Goal: Information Seeking & Learning: Compare options

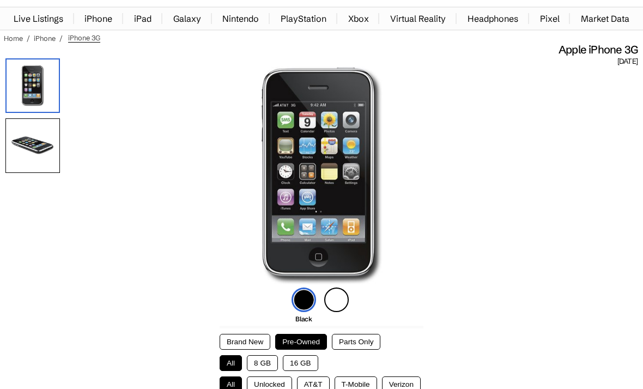
scroll to position [34, 0]
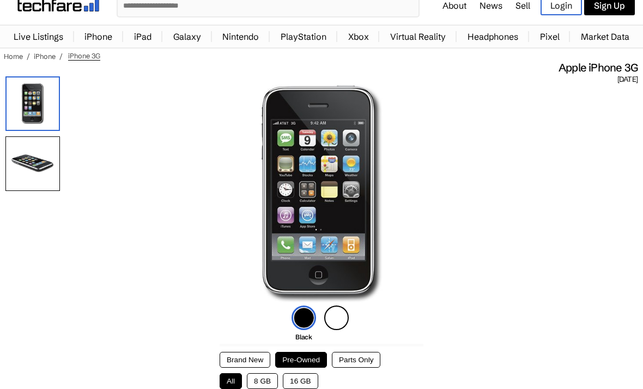
click at [334, 319] on img at bounding box center [336, 317] width 25 height 25
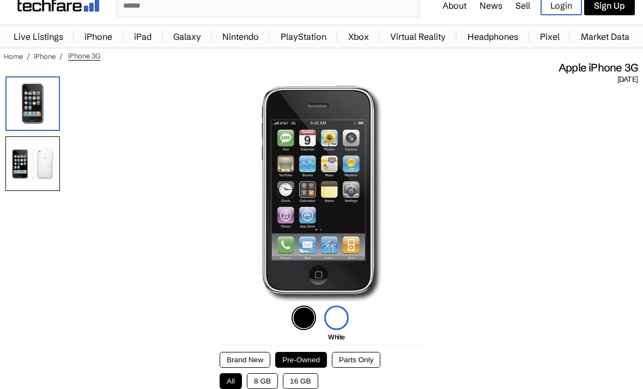
click at [305, 325] on img at bounding box center [304, 317] width 25 height 25
click at [342, 316] on img at bounding box center [336, 317] width 25 height 25
click at [307, 316] on img at bounding box center [304, 317] width 25 height 25
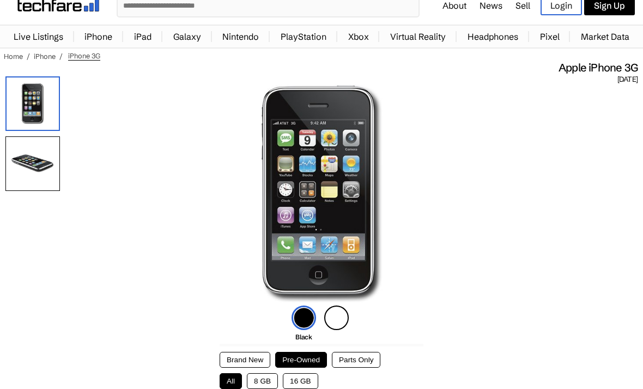
click at [339, 318] on img at bounding box center [336, 317] width 25 height 25
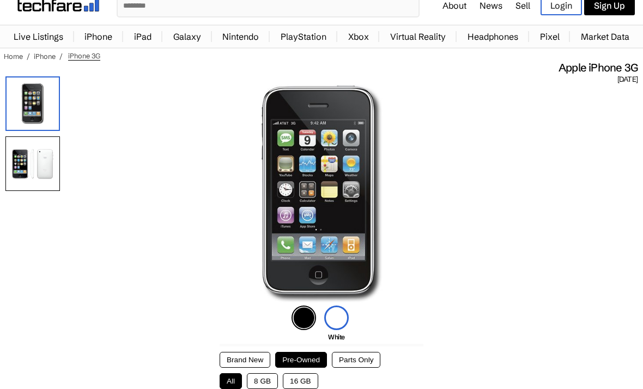
click at [295, 323] on img at bounding box center [304, 317] width 25 height 25
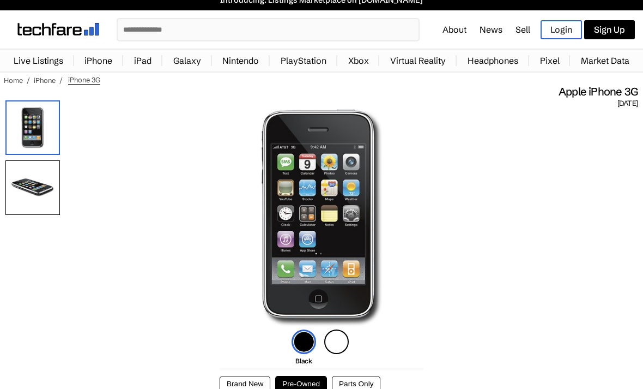
scroll to position [0, 0]
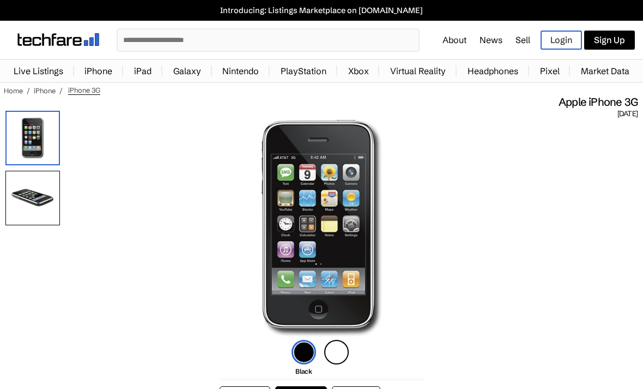
click at [380, 41] on input "text" at bounding box center [268, 39] width 301 height 21
click at [361, 37] on input "text" at bounding box center [268, 39] width 301 height 21
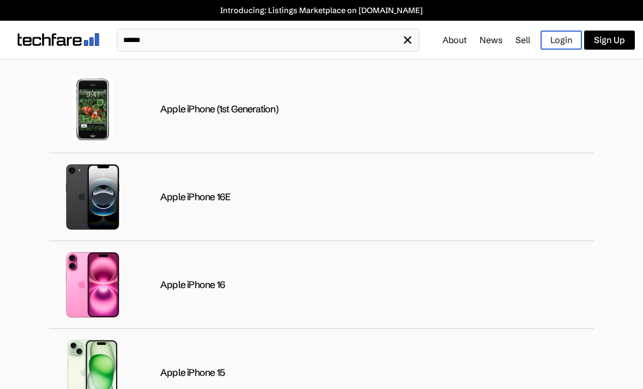
type input "******"
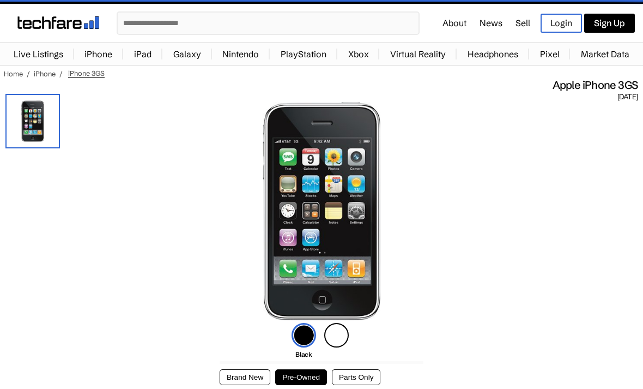
scroll to position [3, 0]
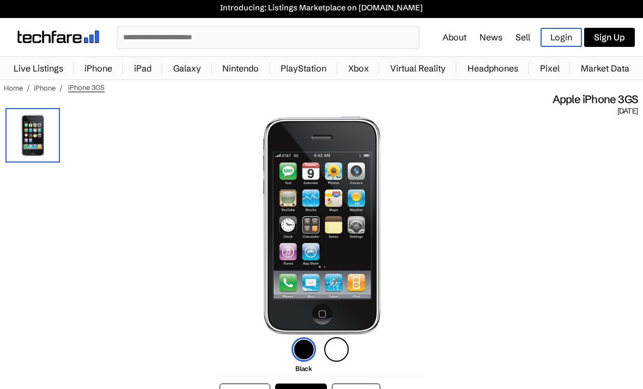
click at [346, 39] on input "text" at bounding box center [268, 37] width 301 height 21
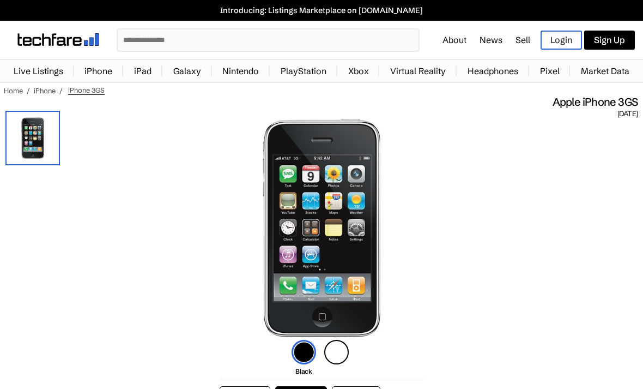
click at [213, 32] on input "text" at bounding box center [268, 39] width 301 height 21
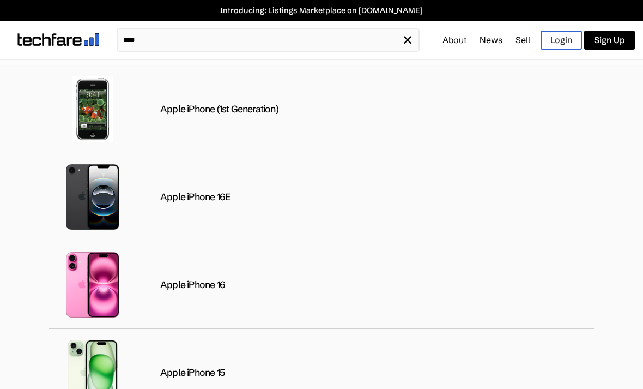
type input "*****"
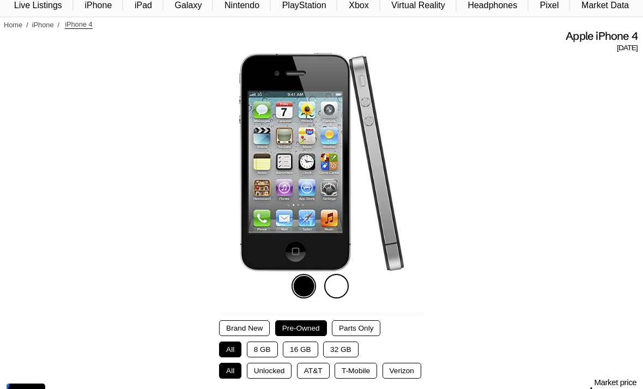
scroll to position [67, 0]
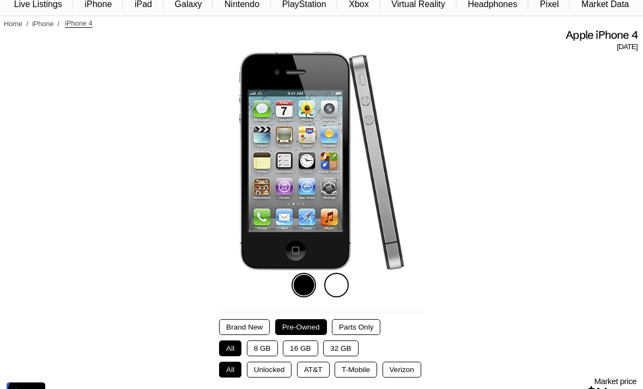
click at [341, 290] on img at bounding box center [336, 285] width 25 height 25
click at [343, 293] on img at bounding box center [336, 285] width 25 height 25
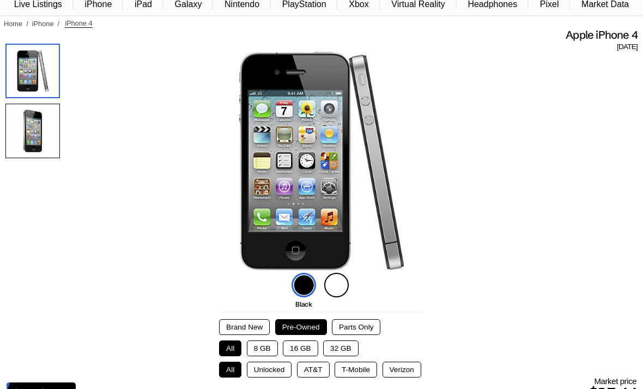
click at [366, 328] on button "Parts Only" at bounding box center [356, 327] width 49 height 16
click at [234, 335] on button "Brand New" at bounding box center [244, 327] width 51 height 16
click at [348, 356] on button "32 GB" at bounding box center [340, 348] width 35 height 16
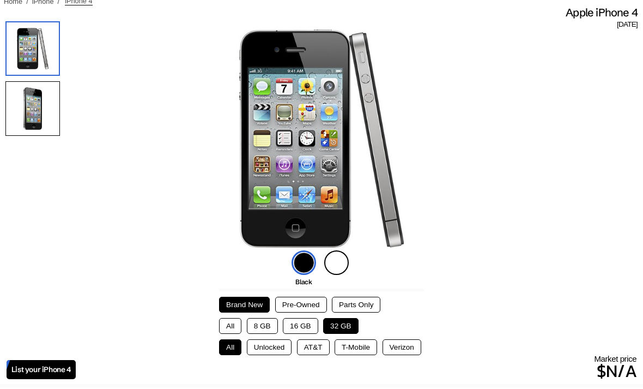
scroll to position [87, 0]
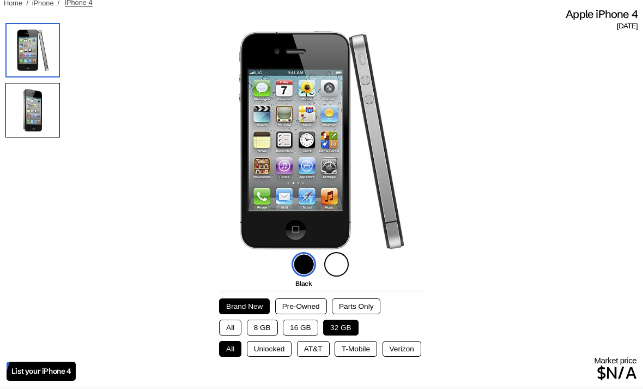
click at [401, 350] on button "Verizon" at bounding box center [402, 349] width 39 height 16
click at [362, 354] on button "T-Mobile" at bounding box center [356, 349] width 43 height 16
click at [311, 353] on button "AT&T" at bounding box center [313, 349] width 33 height 16
click at [268, 357] on button "Unlocked" at bounding box center [269, 349] width 45 height 16
click at [233, 357] on button "All" at bounding box center [230, 349] width 22 height 16
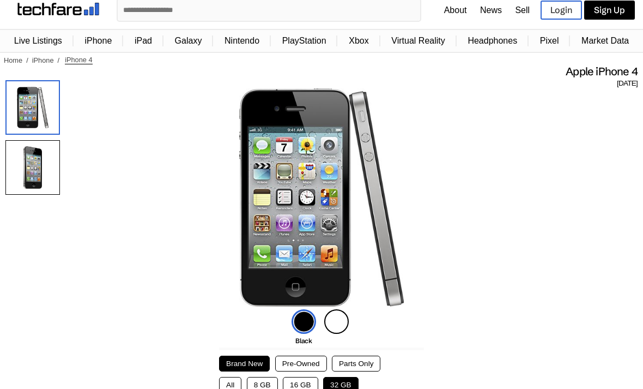
scroll to position [31, 0]
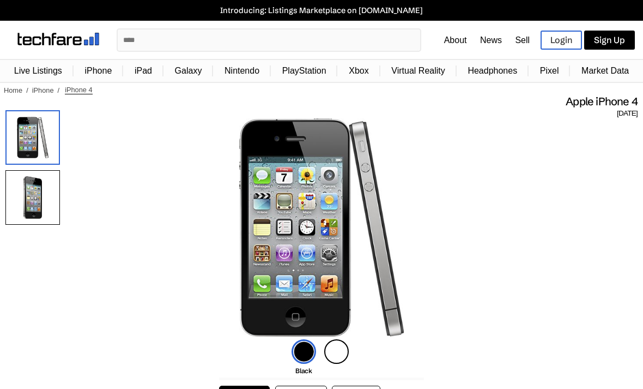
click at [385, 44] on input "text" at bounding box center [269, 39] width 303 height 21
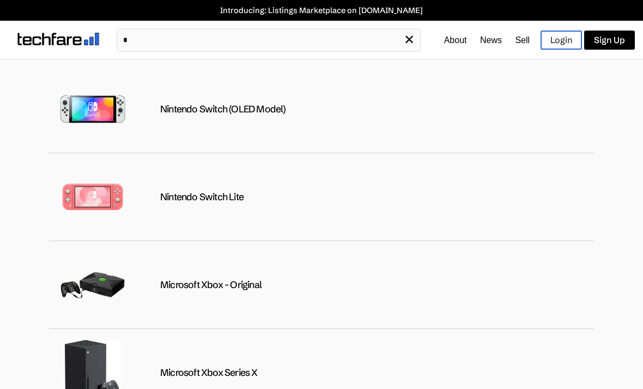
type input "**"
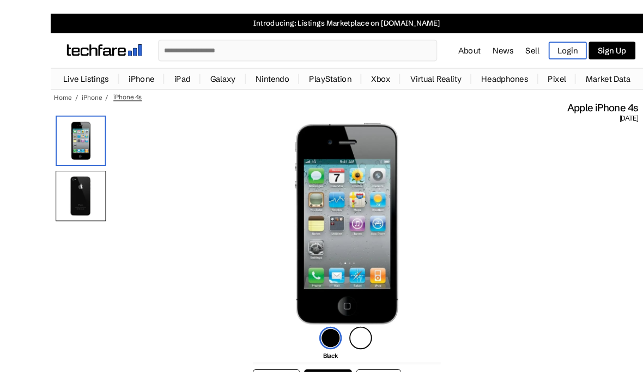
scroll to position [28, 0]
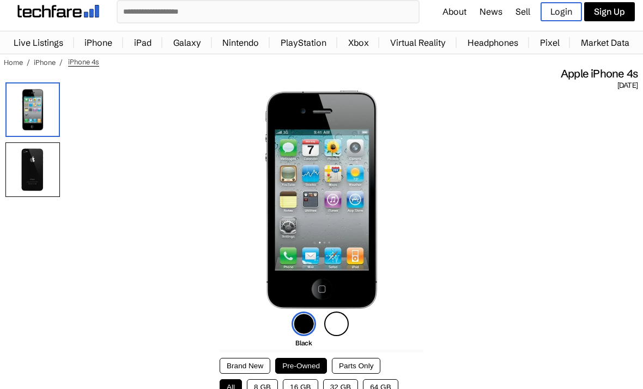
click at [48, 61] on link "iPhone" at bounding box center [45, 62] width 22 height 9
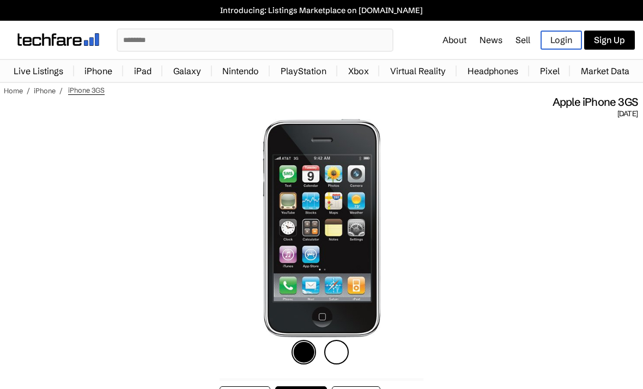
click at [196, 40] on input "text" at bounding box center [255, 39] width 275 height 21
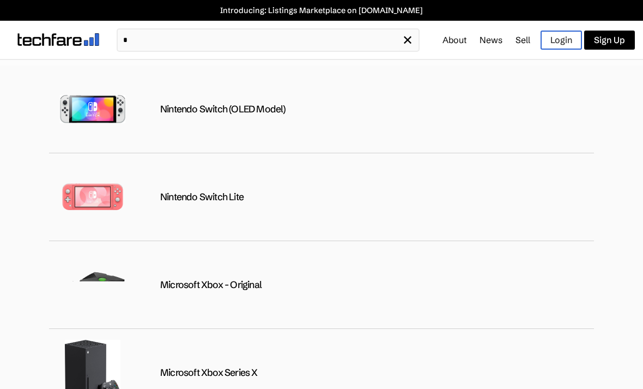
type input "**"
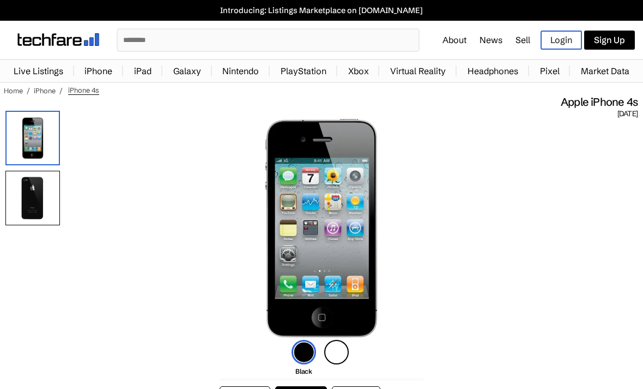
click at [362, 35] on input "text" at bounding box center [268, 39] width 301 height 21
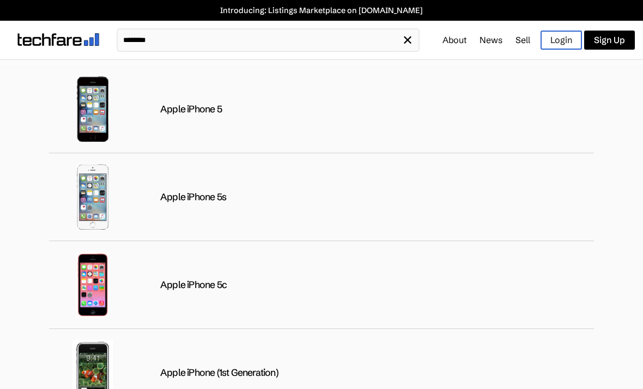
type input "********"
click at [363, 122] on div "Apple iPhone 5" at bounding box center [321, 109] width 545 height 88
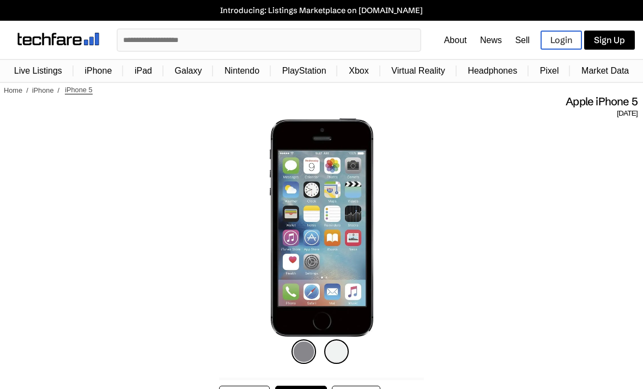
click at [371, 43] on input "text" at bounding box center [269, 39] width 303 height 21
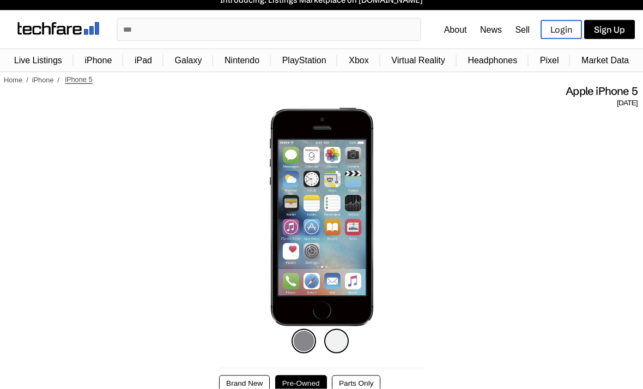
scroll to position [7, 0]
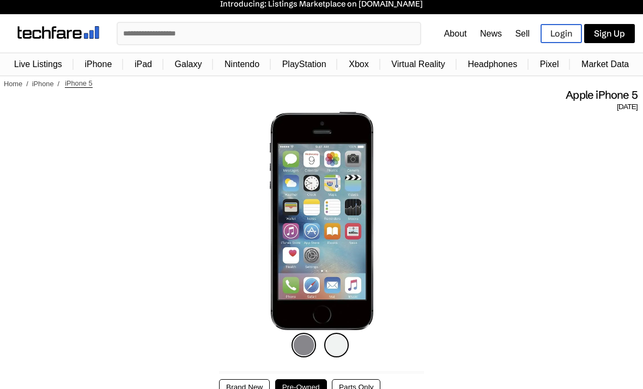
click at [365, 29] on input "text" at bounding box center [269, 33] width 303 height 21
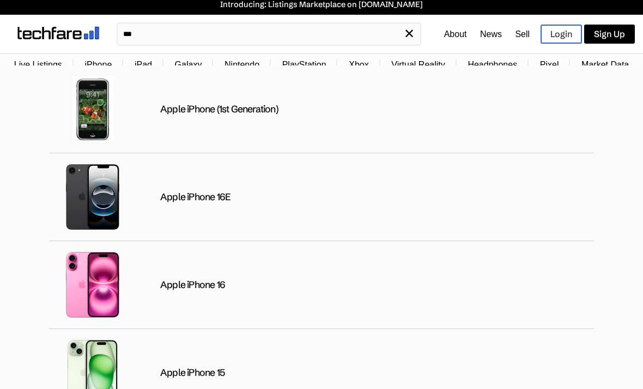
type input "****"
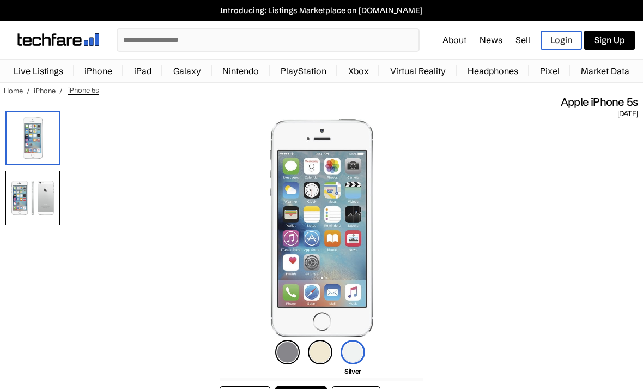
click at [364, 41] on input "text" at bounding box center [268, 39] width 301 height 21
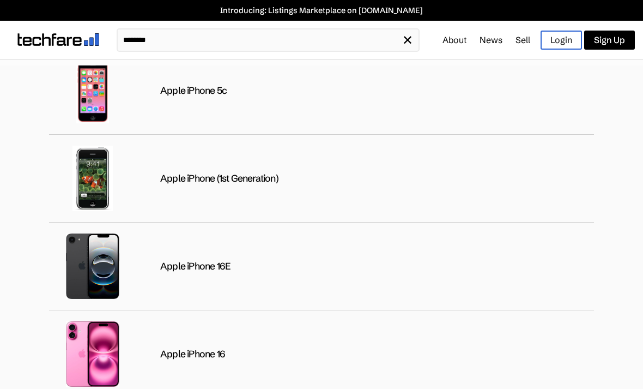
scroll to position [184, 0]
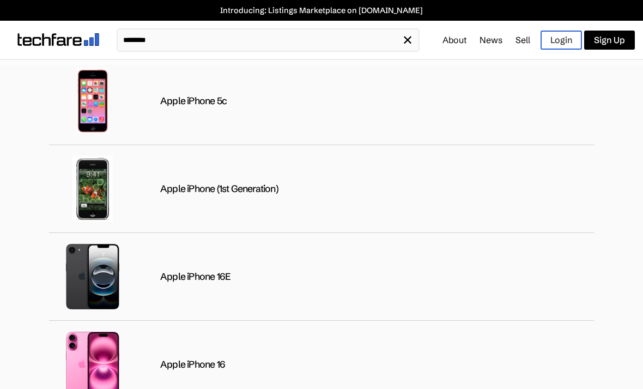
type input "********"
click at [423, 107] on div "Apple iPhone 5c" at bounding box center [321, 101] width 545 height 88
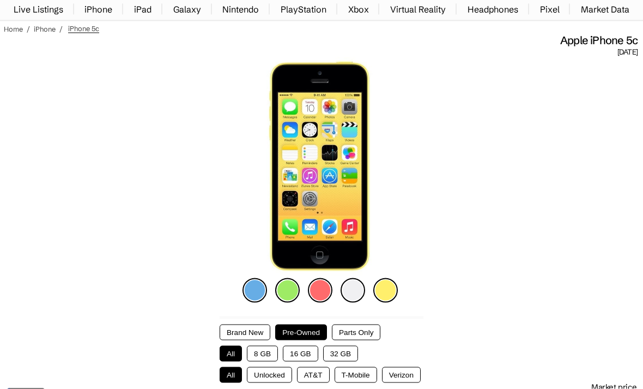
scroll to position [55, 0]
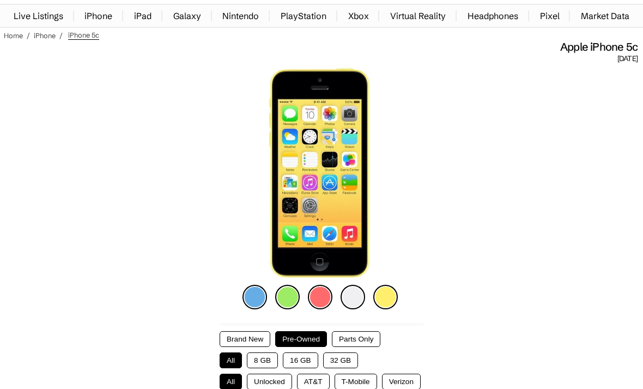
click at [320, 304] on img at bounding box center [320, 297] width 25 height 25
click at [324, 294] on img at bounding box center [320, 297] width 25 height 25
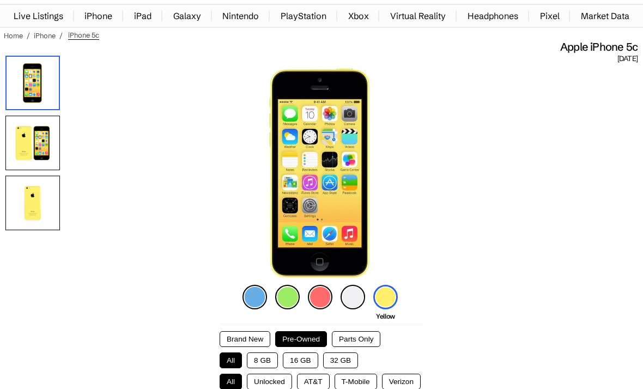
click at [322, 297] on img at bounding box center [320, 297] width 25 height 25
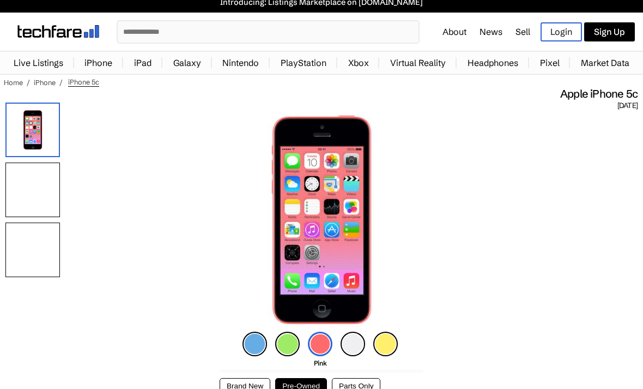
scroll to position [0, 0]
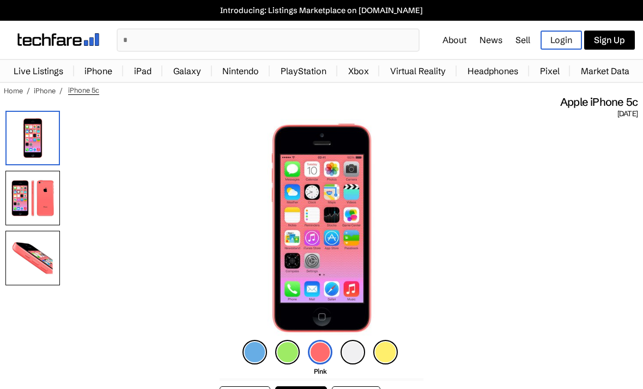
click at [378, 48] on input "text" at bounding box center [268, 39] width 301 height 21
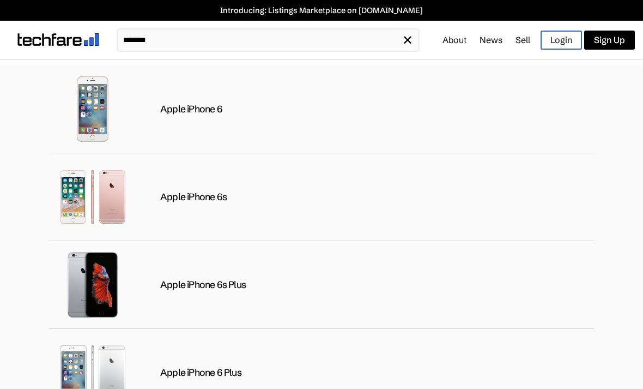
type input "********"
click at [328, 111] on div "Apple iPhone 6" at bounding box center [321, 109] width 545 height 88
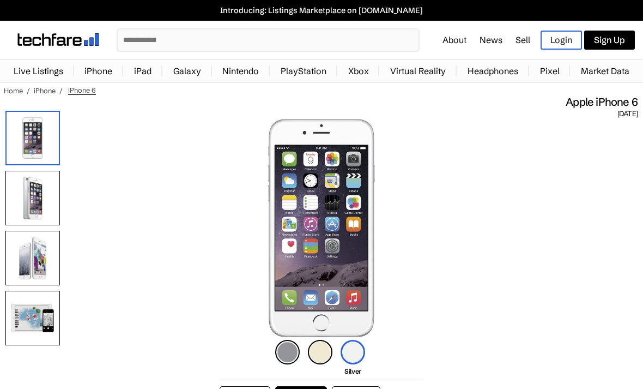
click at [280, 43] on input "text" at bounding box center [268, 39] width 301 height 21
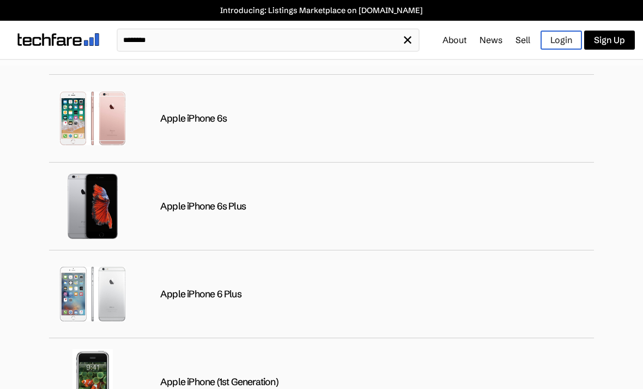
scroll to position [112, 0]
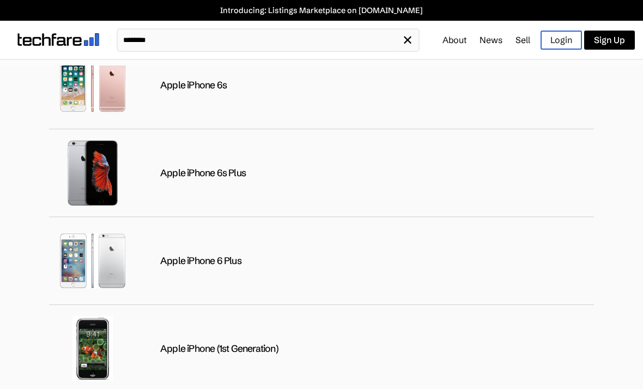
type input "********"
click at [369, 98] on div "Apple iPhone 6s" at bounding box center [321, 85] width 545 height 88
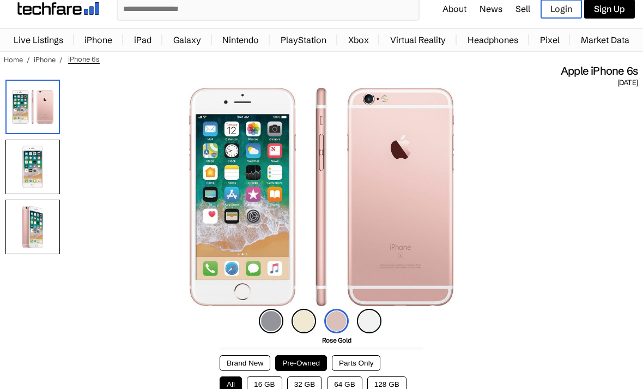
scroll to position [32, 0]
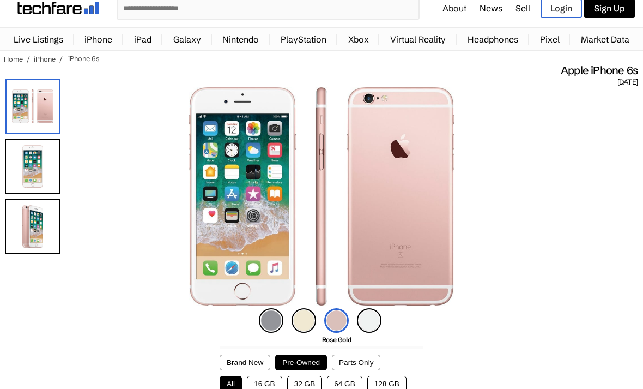
click at [50, 170] on img at bounding box center [32, 166] width 55 height 55
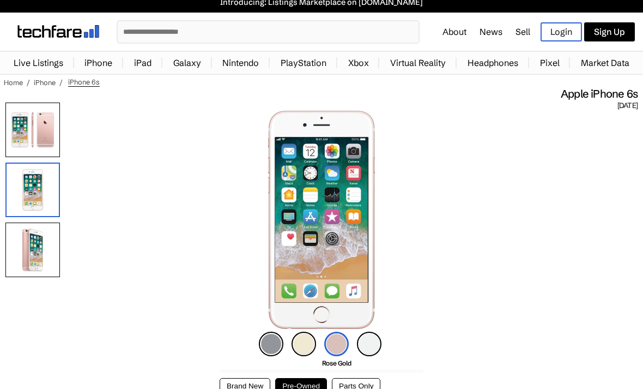
scroll to position [0, 0]
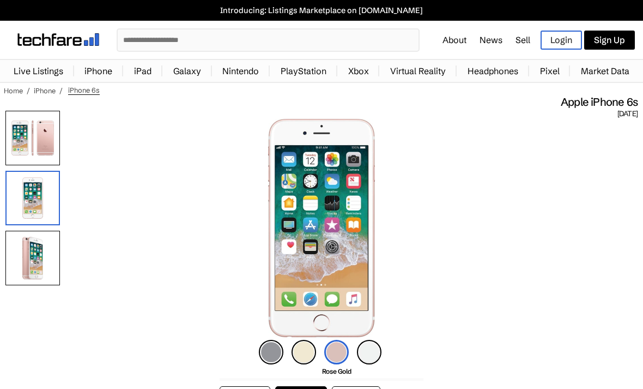
click at [382, 41] on input "text" at bounding box center [268, 39] width 301 height 21
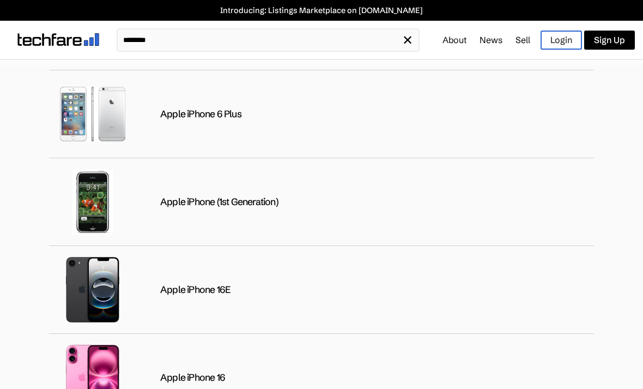
scroll to position [262, 0]
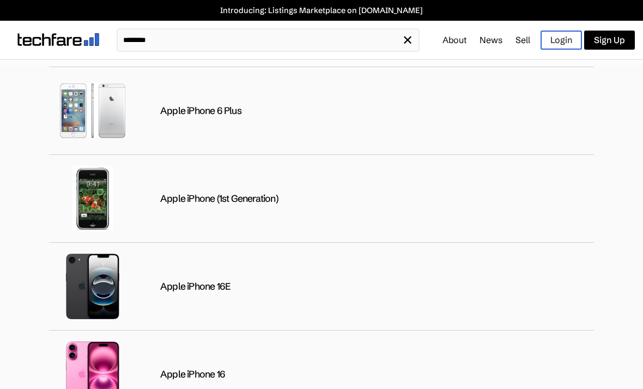
type input "********"
click at [298, 119] on div "Apple iPhone 6 Plus" at bounding box center [321, 111] width 545 height 88
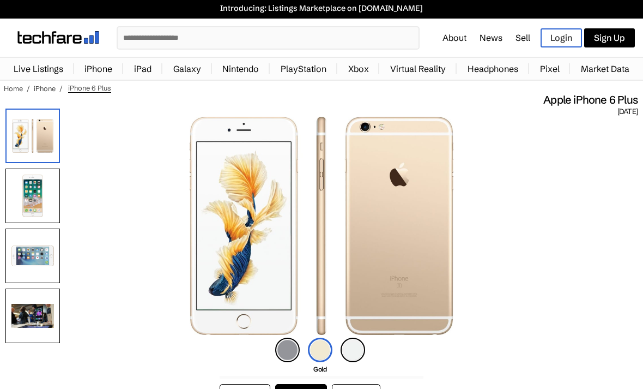
scroll to position [3, 0]
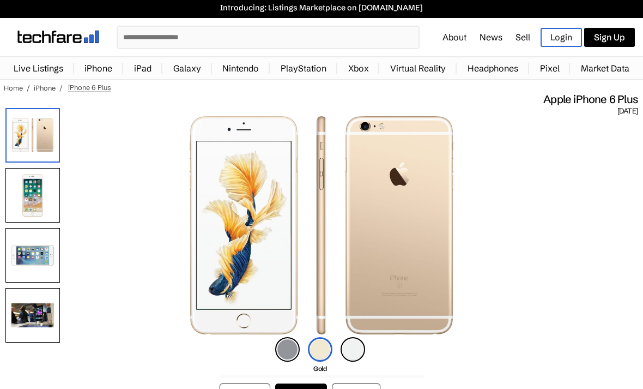
click at [43, 201] on img at bounding box center [32, 195] width 55 height 55
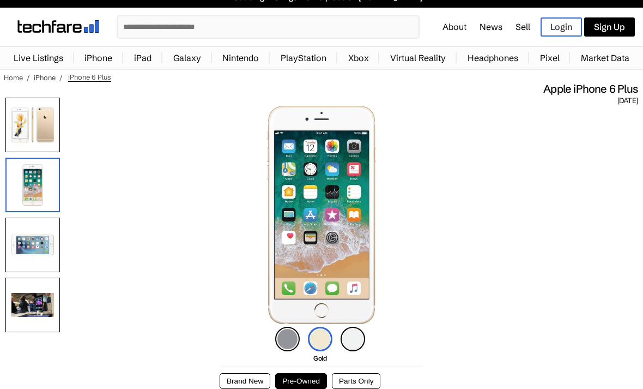
scroll to position [14, 0]
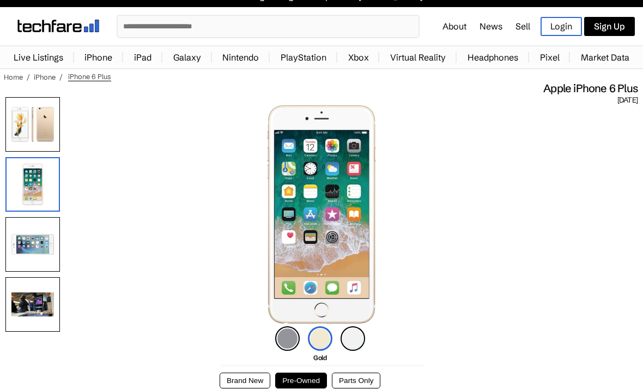
click at [345, 35] on input "text" at bounding box center [268, 26] width 301 height 21
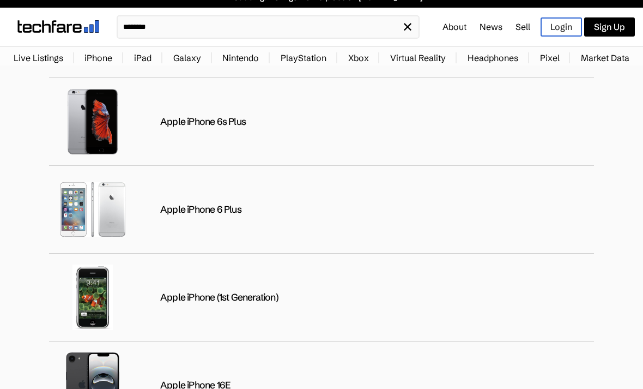
scroll to position [161, 0]
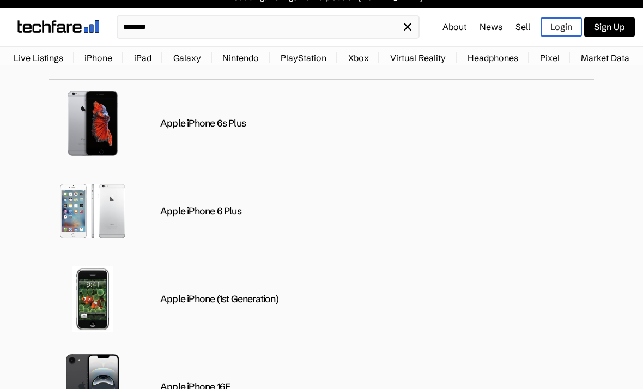
type input "********"
click at [402, 134] on div "Apple iPhone 6s Plus" at bounding box center [321, 124] width 545 height 88
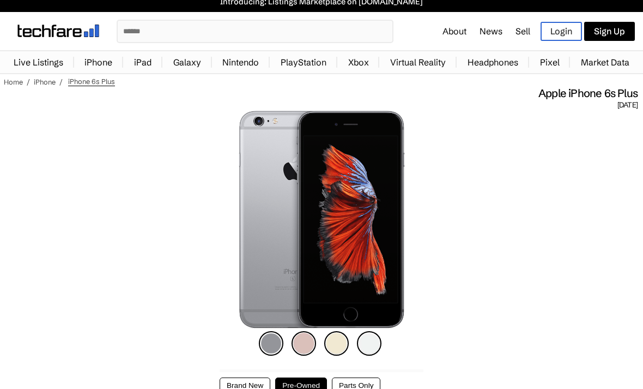
scroll to position [7, 0]
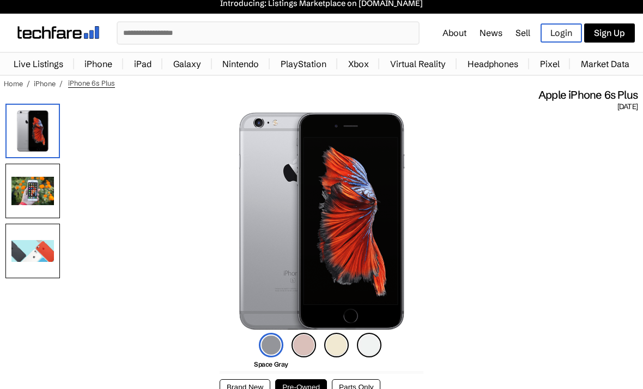
click at [26, 196] on img at bounding box center [32, 191] width 55 height 55
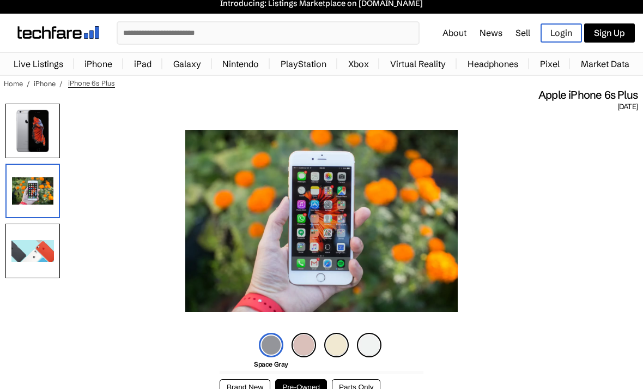
click at [38, 243] on img at bounding box center [32, 251] width 55 height 55
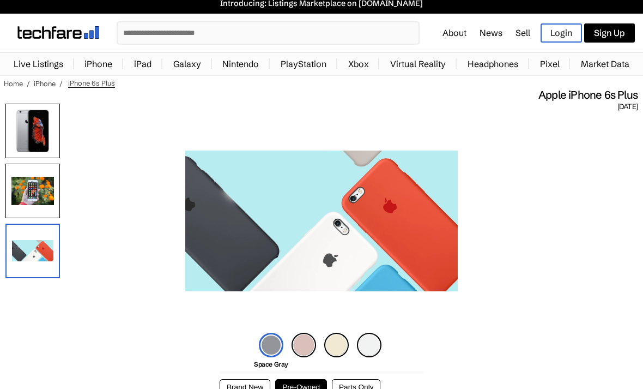
click at [28, 197] on img at bounding box center [32, 191] width 55 height 55
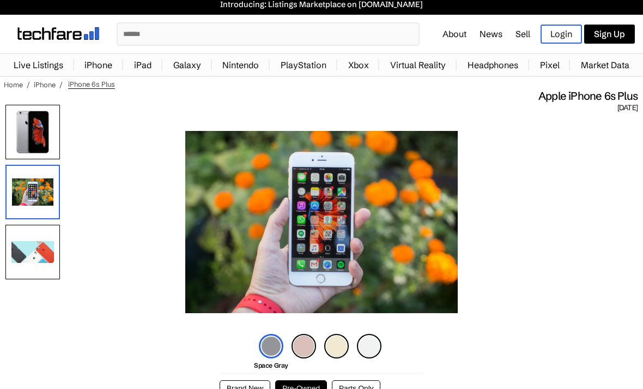
scroll to position [14, 0]
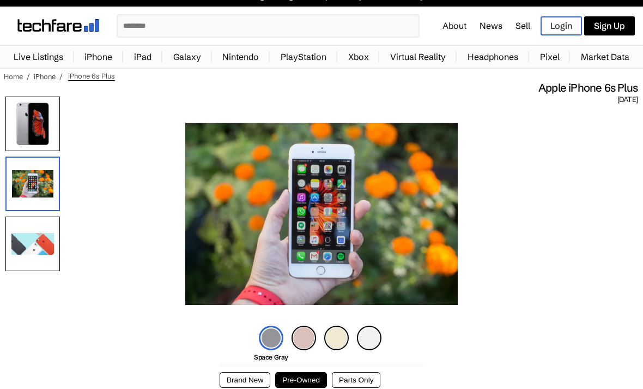
click at [29, 132] on img at bounding box center [32, 124] width 55 height 55
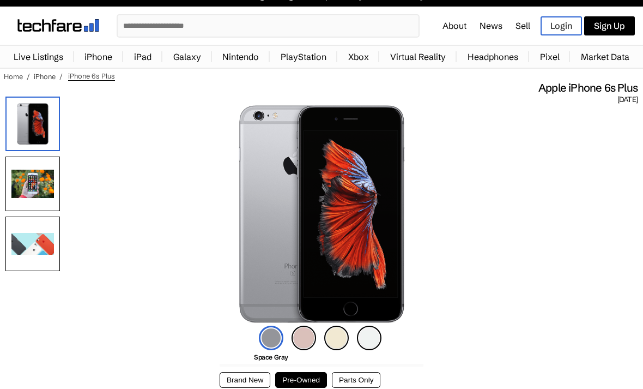
click at [345, 337] on img at bounding box center [336, 338] width 25 height 25
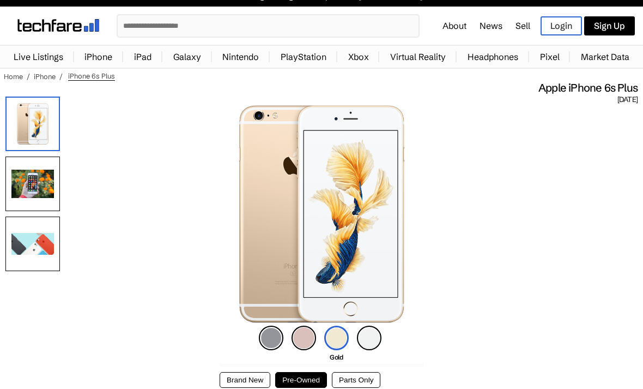
click at [391, 28] on input "text" at bounding box center [268, 25] width 301 height 21
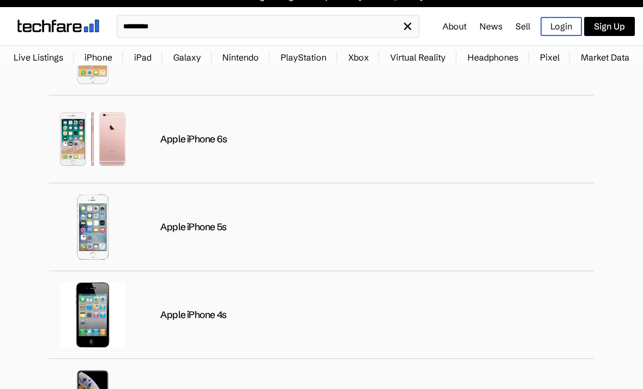
scroll to position [188, 0]
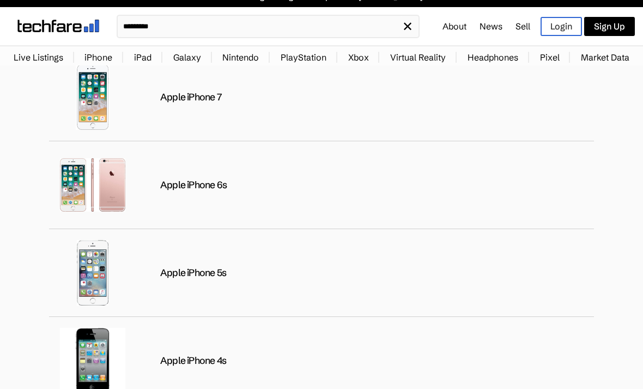
type input "*********"
click at [321, 112] on div "Apple iPhone 7" at bounding box center [321, 97] width 545 height 88
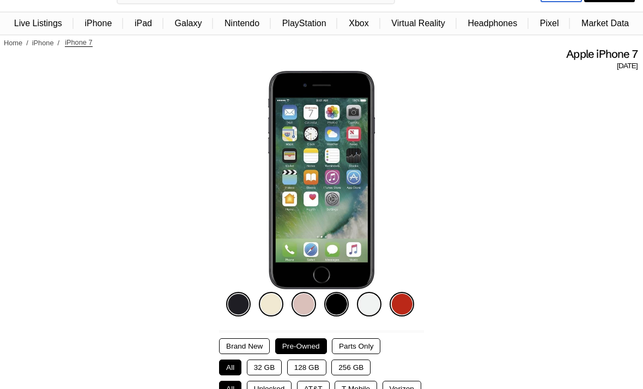
scroll to position [45, 0]
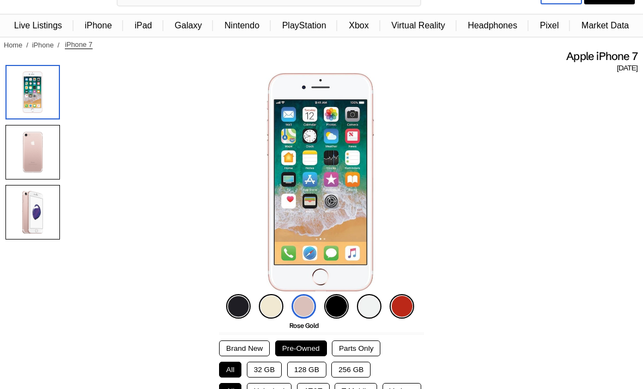
click at [238, 303] on img at bounding box center [238, 306] width 25 height 25
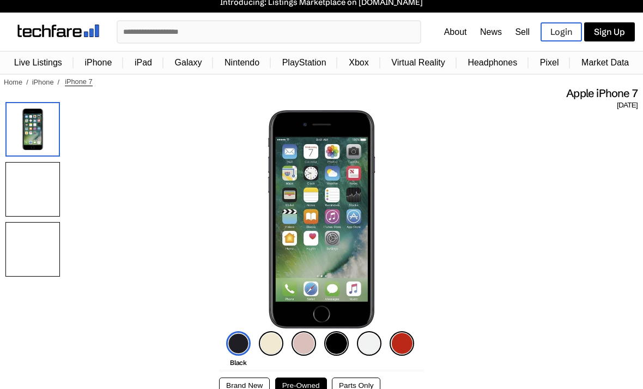
scroll to position [0, 0]
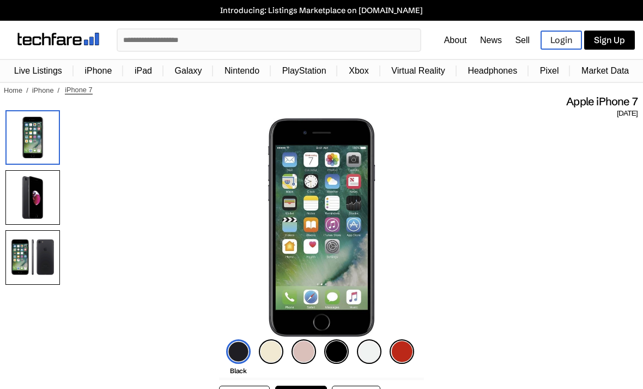
click at [348, 43] on input "text" at bounding box center [269, 39] width 303 height 21
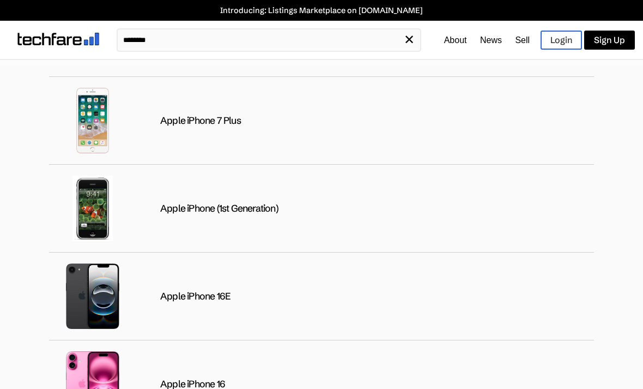
scroll to position [85, 0]
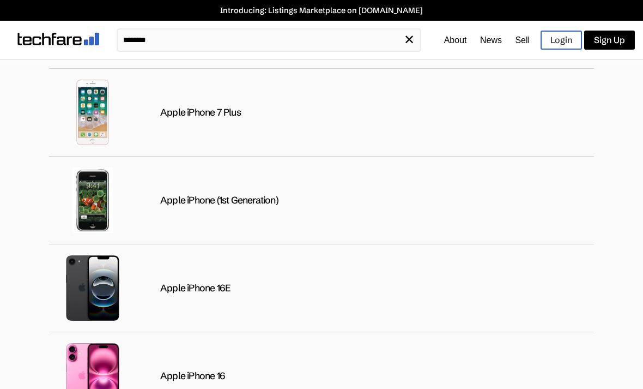
type input "********"
click at [365, 125] on div "Apple iPhone 7 Plus" at bounding box center [321, 113] width 545 height 88
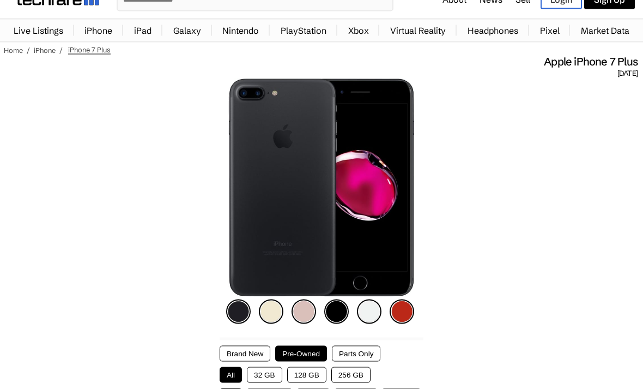
scroll to position [41, 0]
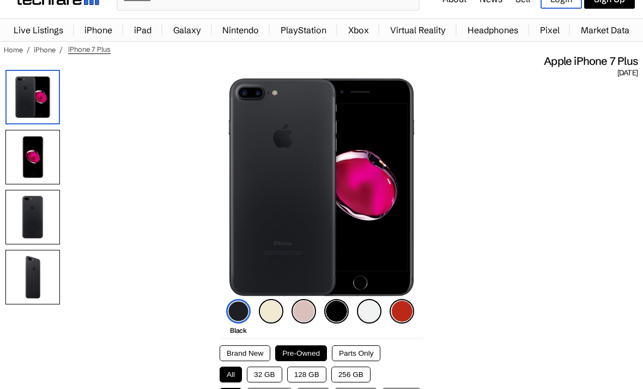
click at [42, 224] on img at bounding box center [32, 217] width 55 height 55
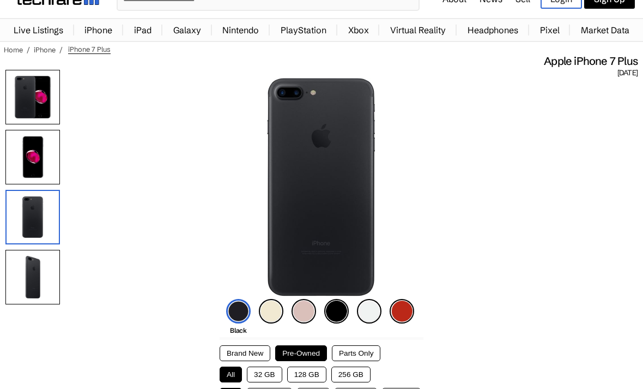
click at [39, 166] on img at bounding box center [32, 157] width 55 height 55
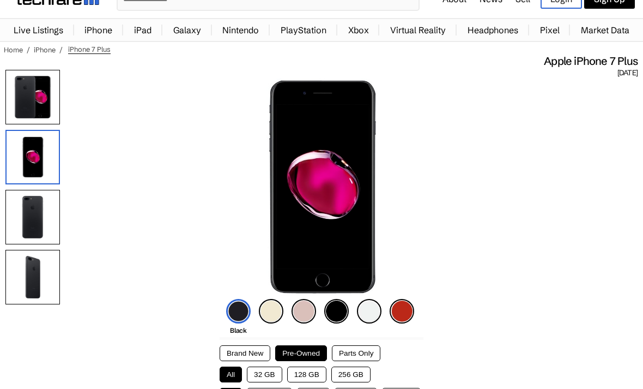
click at [29, 166] on img at bounding box center [32, 157] width 55 height 55
click at [34, 217] on img at bounding box center [32, 217] width 55 height 55
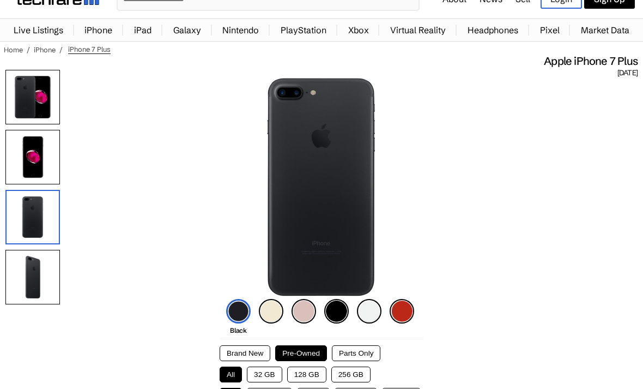
click at [32, 178] on img at bounding box center [32, 157] width 55 height 55
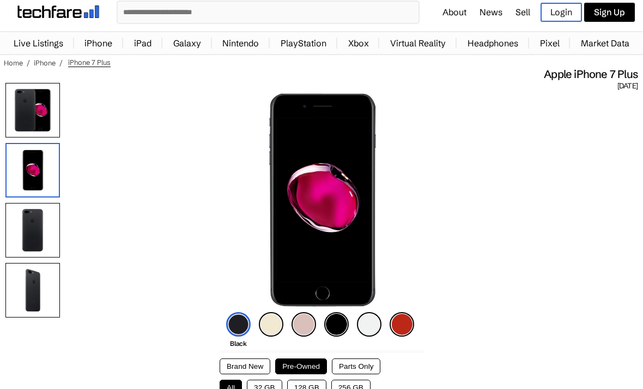
scroll to position [27, 0]
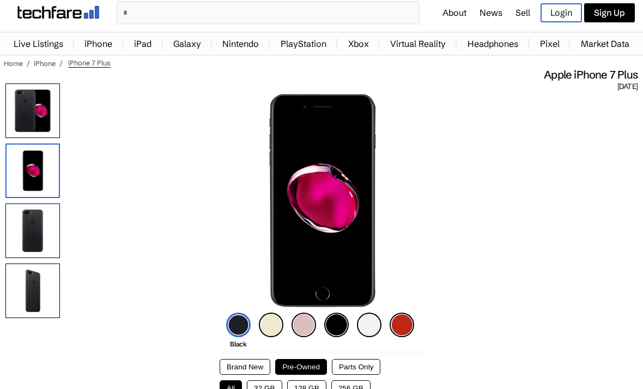
click at [405, 327] on img at bounding box center [402, 324] width 25 height 25
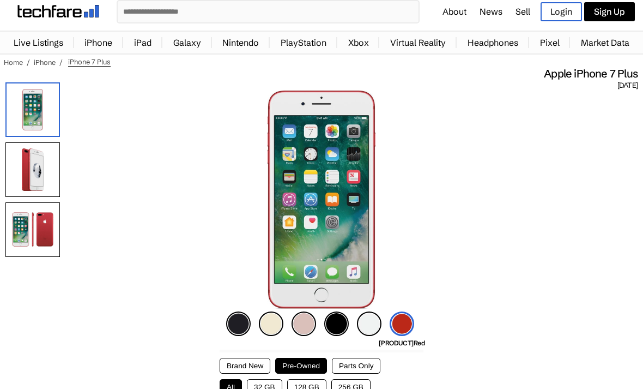
scroll to position [29, 0]
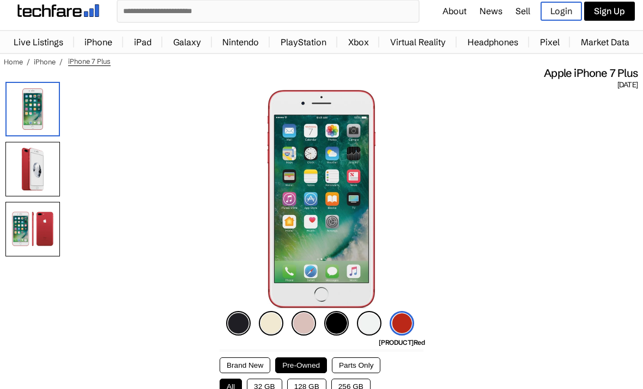
click at [175, 15] on input "text" at bounding box center [268, 11] width 301 height 21
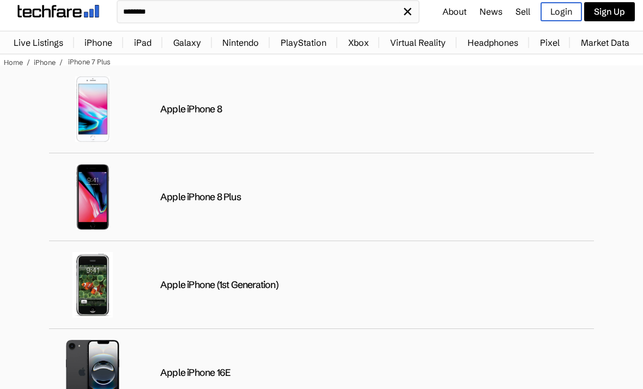
scroll to position [0, 0]
type input "********"
click at [435, 119] on div "Apple iPhone 8" at bounding box center [321, 109] width 545 height 88
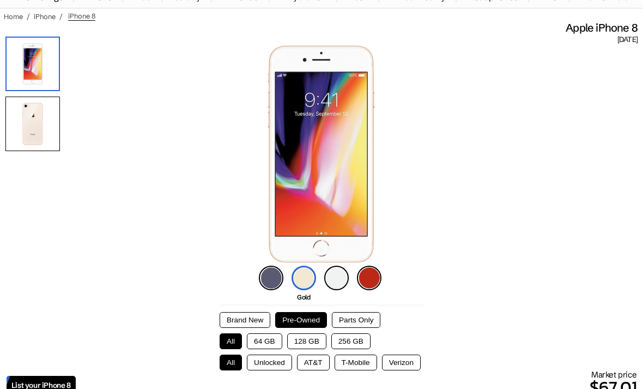
scroll to position [74, 0]
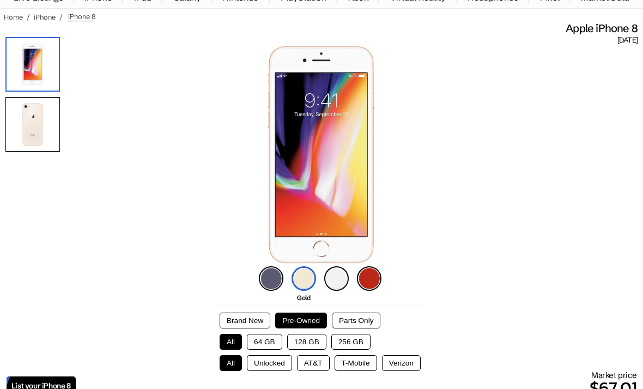
click at [276, 283] on img at bounding box center [271, 278] width 25 height 25
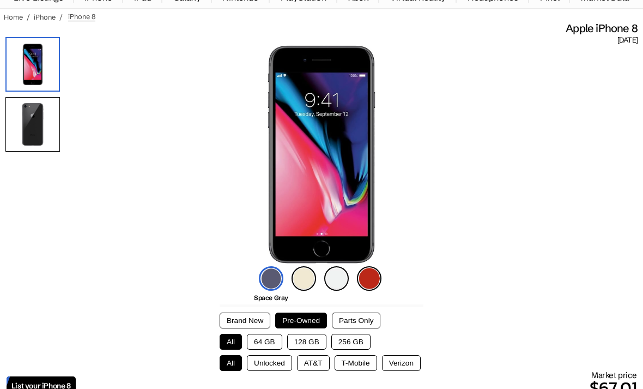
click at [345, 282] on img at bounding box center [336, 278] width 25 height 25
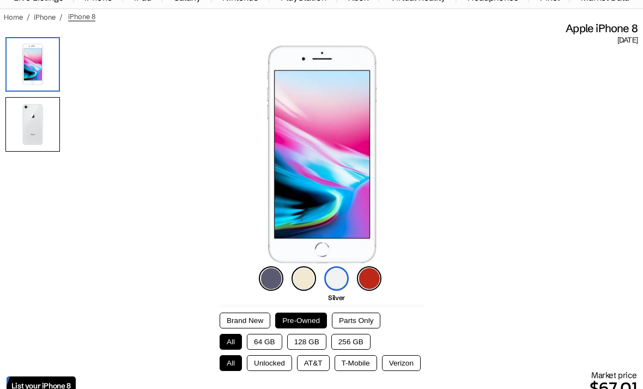
click at [381, 279] on img at bounding box center [369, 278] width 25 height 25
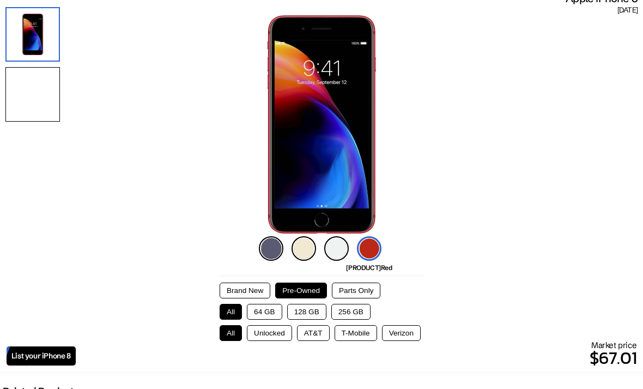
scroll to position [0, 0]
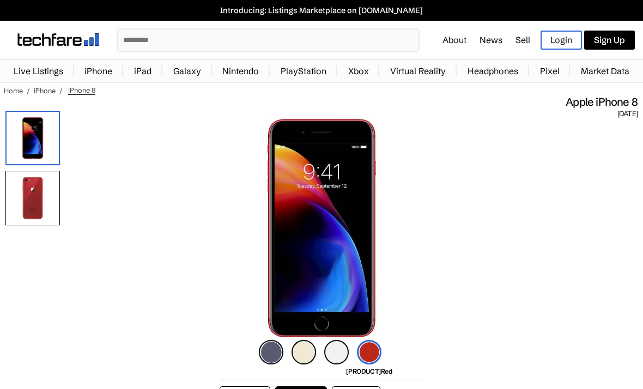
click at [189, 34] on input "text" at bounding box center [268, 39] width 301 height 21
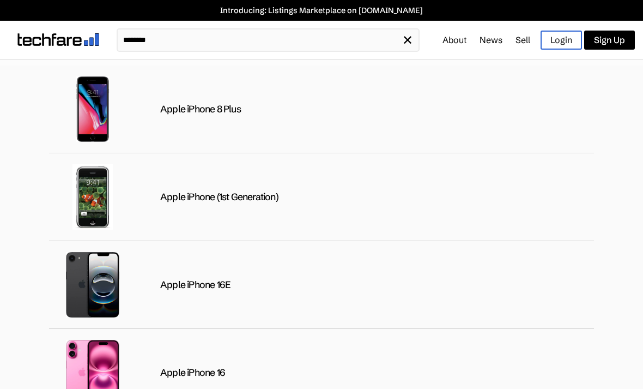
scroll to position [88, 0]
type input "********"
click at [311, 116] on div "Apple iPhone 8 Plus" at bounding box center [321, 109] width 545 height 88
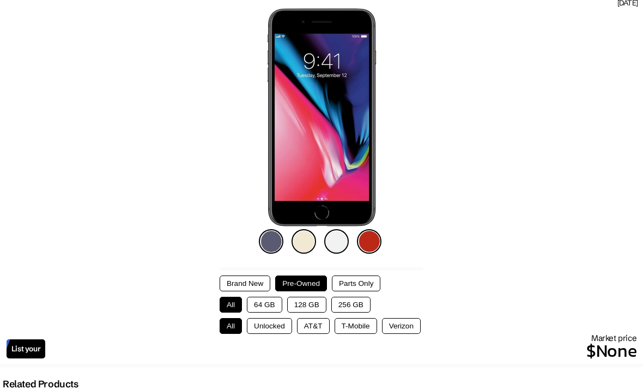
scroll to position [111, 0]
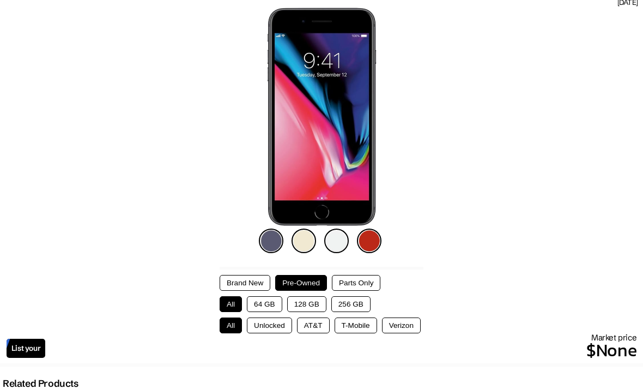
click at [379, 243] on img at bounding box center [369, 240] width 25 height 25
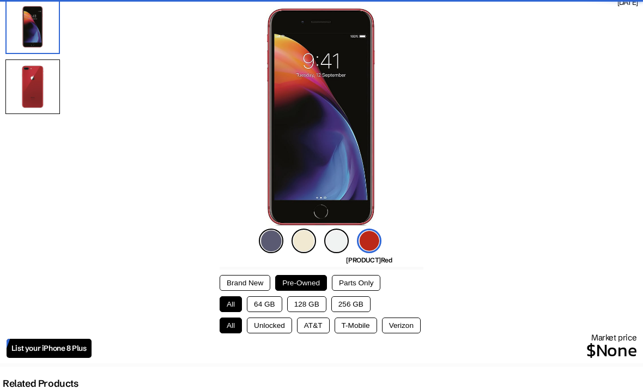
click at [360, 239] on img at bounding box center [369, 240] width 25 height 25
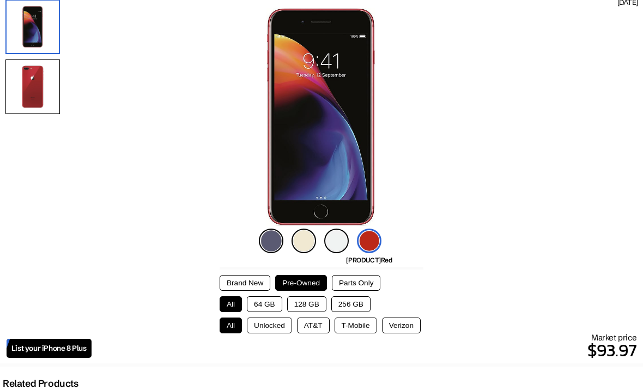
click at [336, 236] on img at bounding box center [336, 240] width 25 height 25
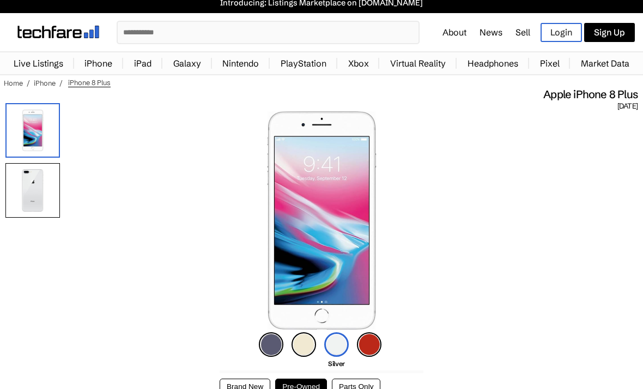
scroll to position [0, 0]
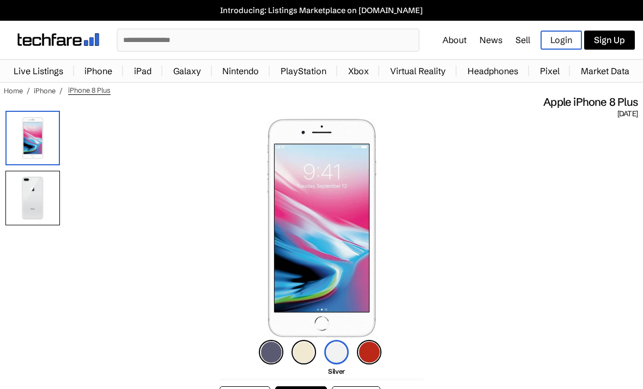
click at [233, 39] on input "text" at bounding box center [268, 39] width 301 height 21
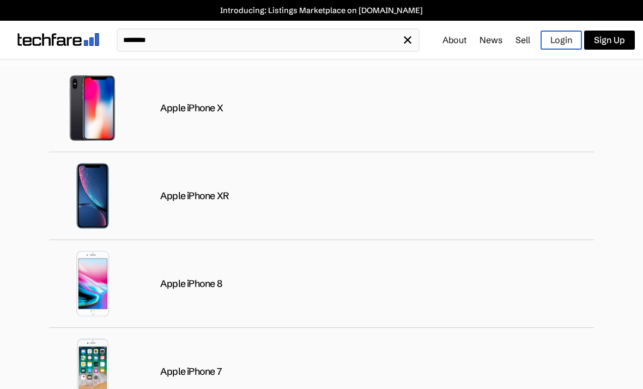
scroll to position [791, 0]
type input "********"
click at [160, 122] on div "Apple iPhone X" at bounding box center [321, 109] width 545 height 88
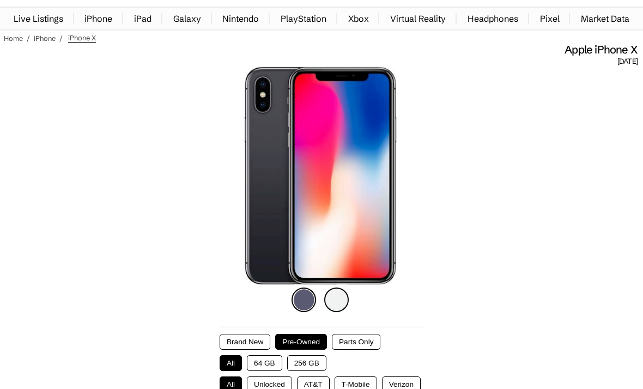
scroll to position [48, 0]
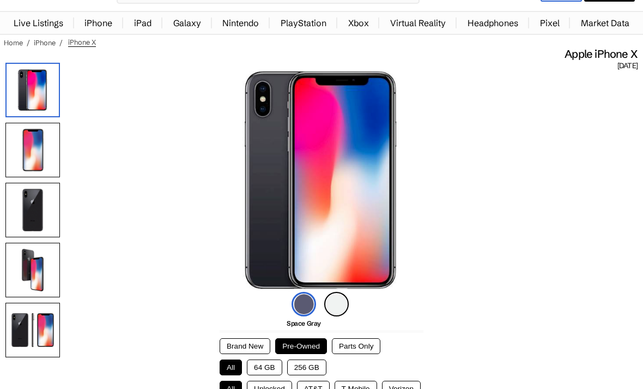
click at [39, 159] on img at bounding box center [32, 150] width 55 height 55
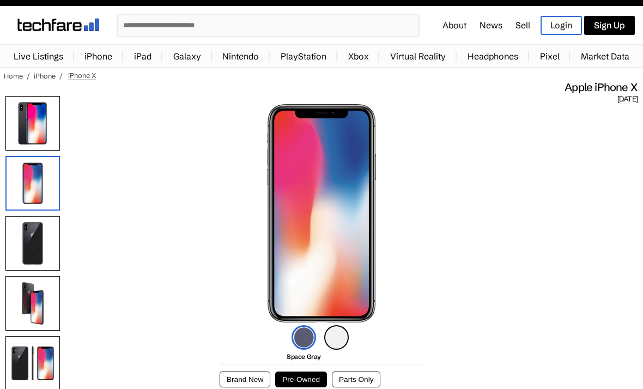
scroll to position [16, 0]
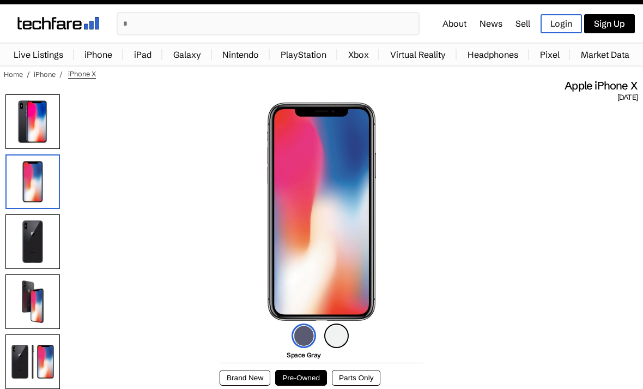
click at [38, 128] on img at bounding box center [32, 121] width 55 height 55
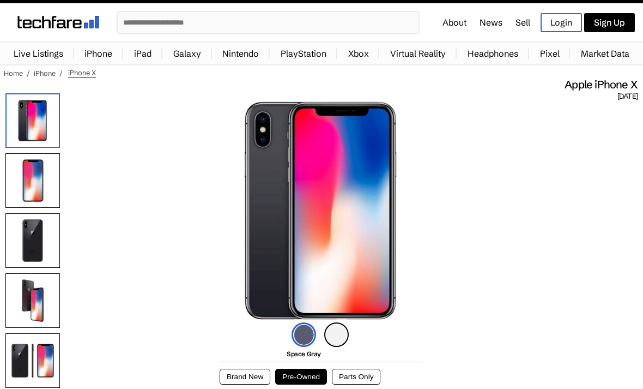
scroll to position [20, 0]
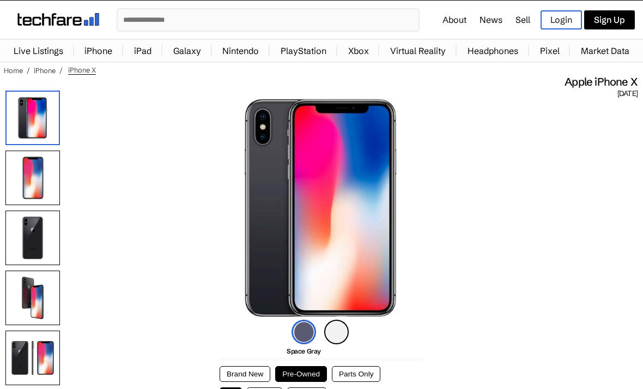
click at [17, 182] on img at bounding box center [32, 177] width 55 height 55
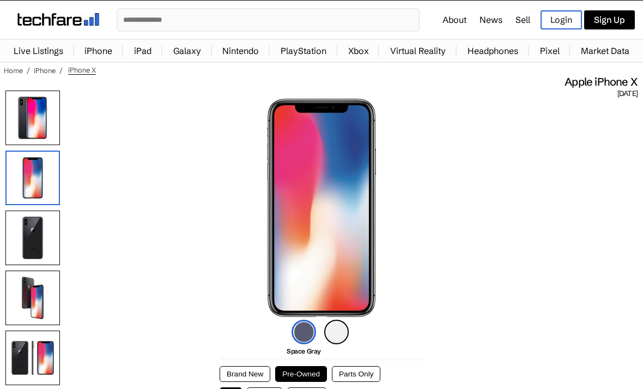
scroll to position [0, 0]
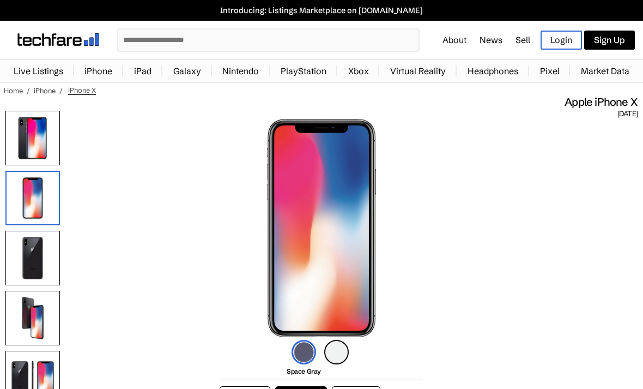
click at [243, 42] on input "text" at bounding box center [268, 39] width 301 height 21
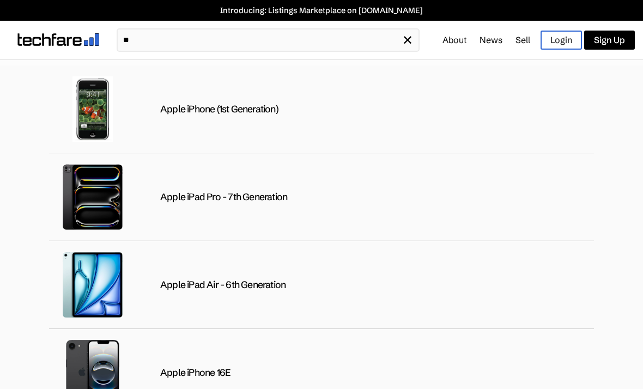
type input "*"
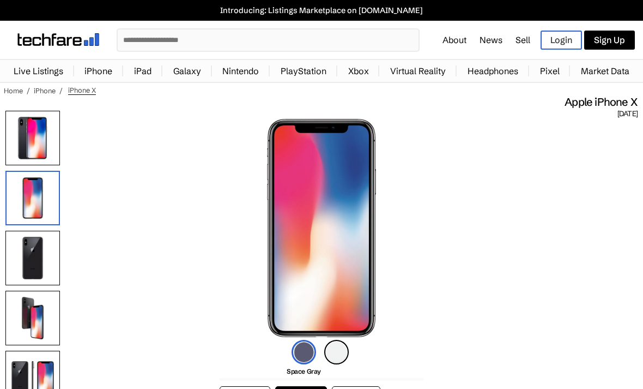
click at [44, 94] on link "iPhone" at bounding box center [45, 90] width 22 height 9
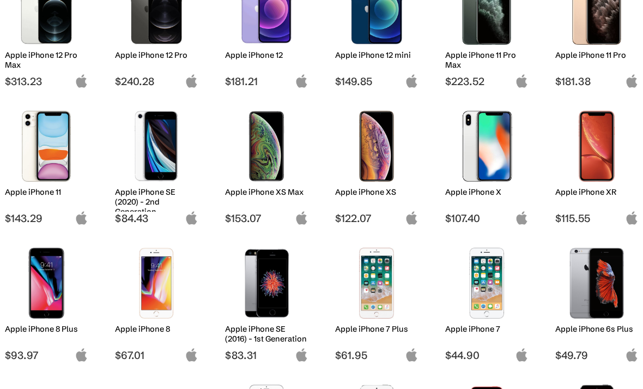
scroll to position [600, 0]
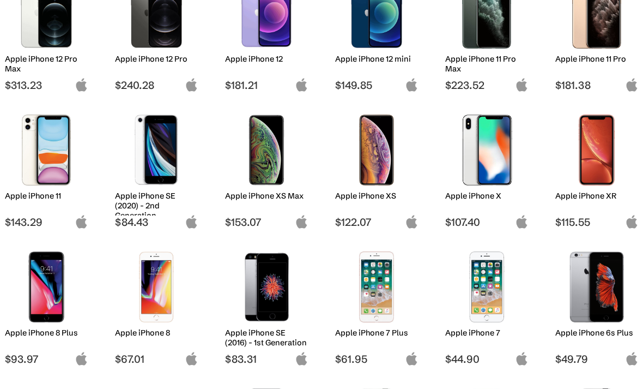
click at [603, 159] on img at bounding box center [597, 150] width 67 height 71
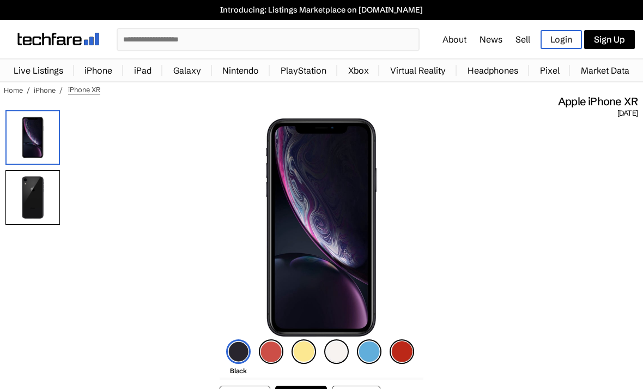
scroll to position [32, 0]
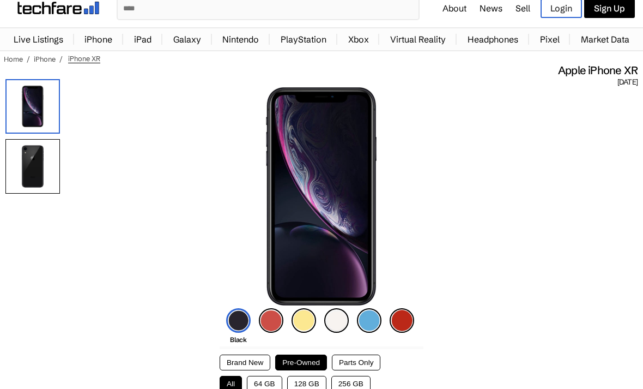
click at [25, 174] on img at bounding box center [32, 166] width 55 height 55
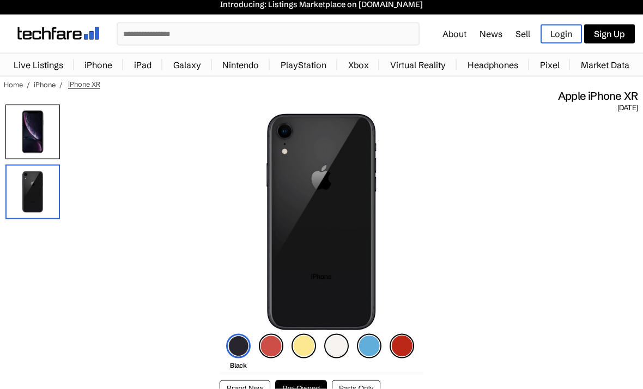
scroll to position [0, 0]
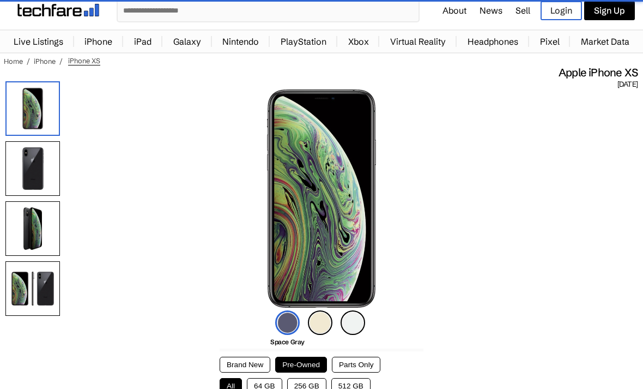
scroll to position [31, 0]
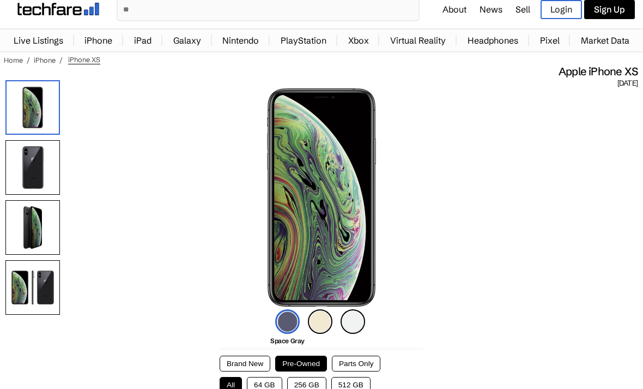
click at [26, 231] on img at bounding box center [32, 227] width 55 height 55
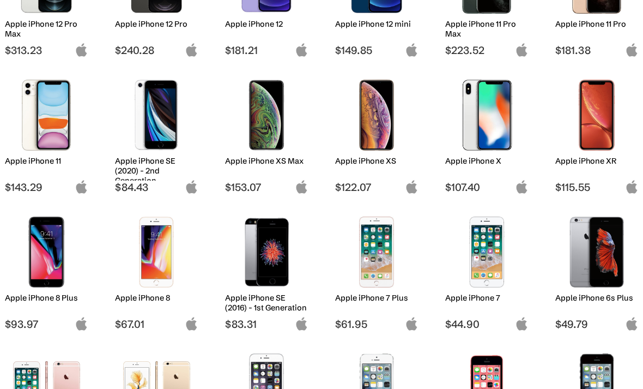
click at [257, 112] on img at bounding box center [266, 115] width 67 height 71
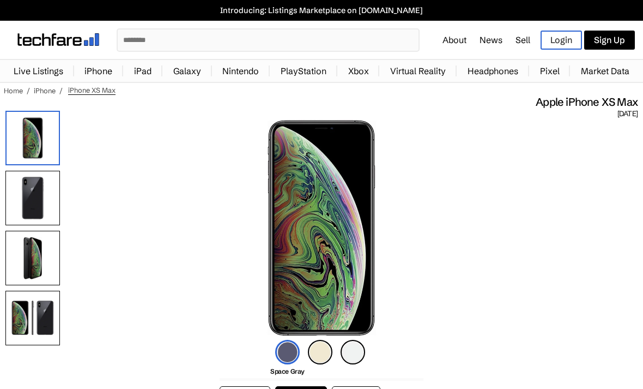
click at [35, 263] on img at bounding box center [32, 258] width 55 height 55
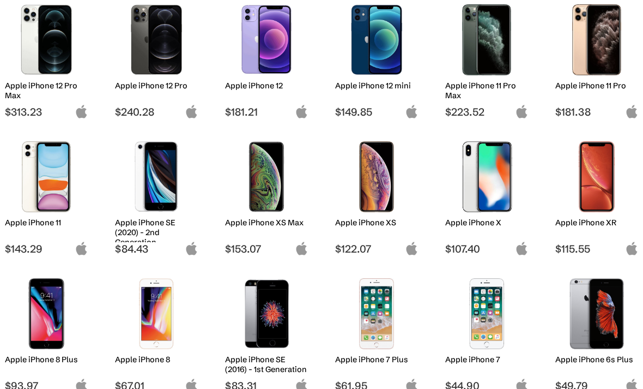
scroll to position [576, 0]
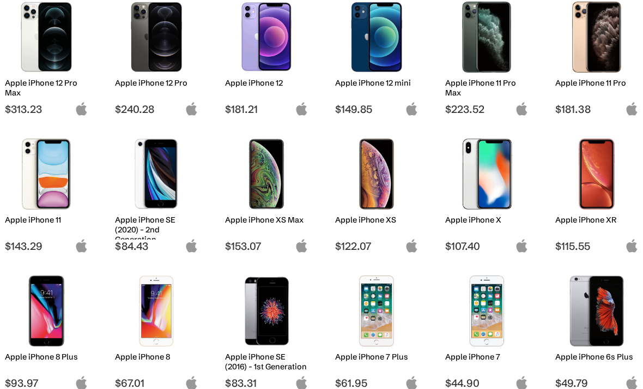
click at [138, 197] on img at bounding box center [156, 173] width 67 height 71
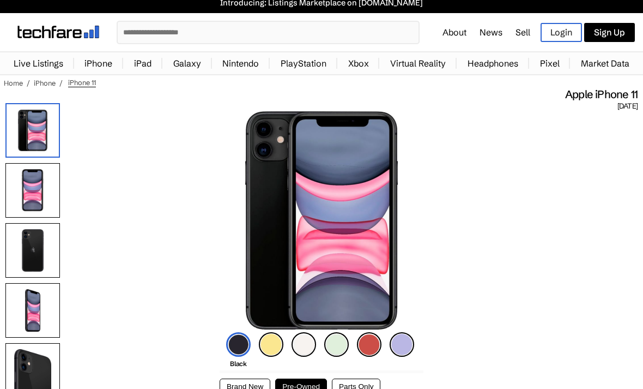
scroll to position [7, 0]
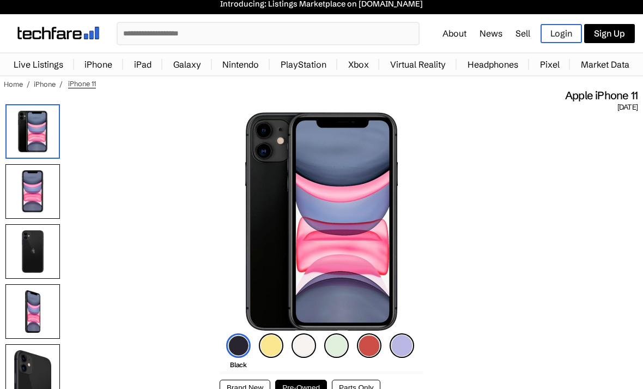
click at [332, 350] on img at bounding box center [336, 345] width 25 height 25
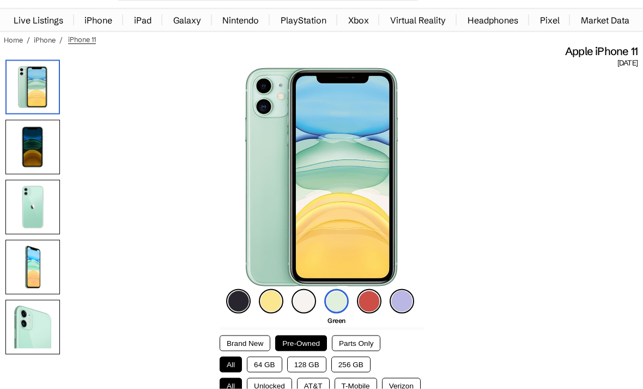
scroll to position [0, 0]
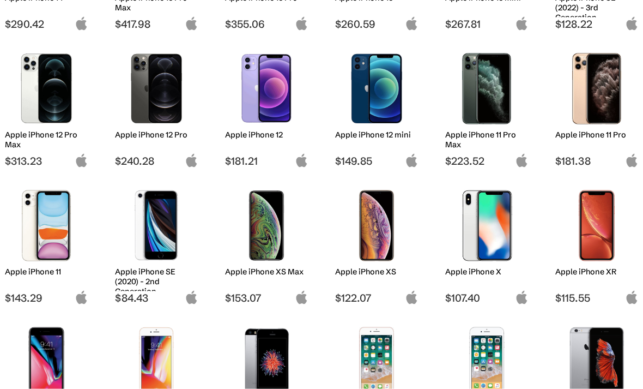
scroll to position [525, 0]
click at [604, 98] on img at bounding box center [597, 88] width 67 height 71
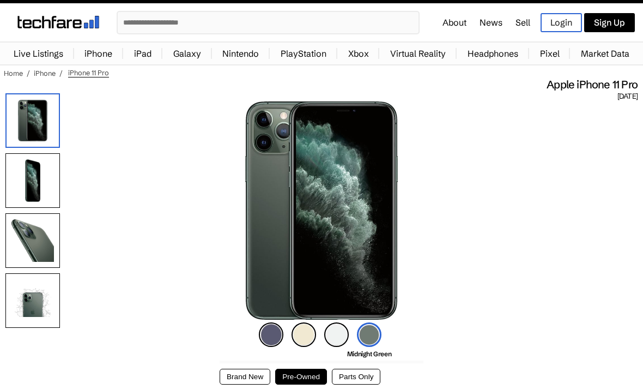
scroll to position [16, 0]
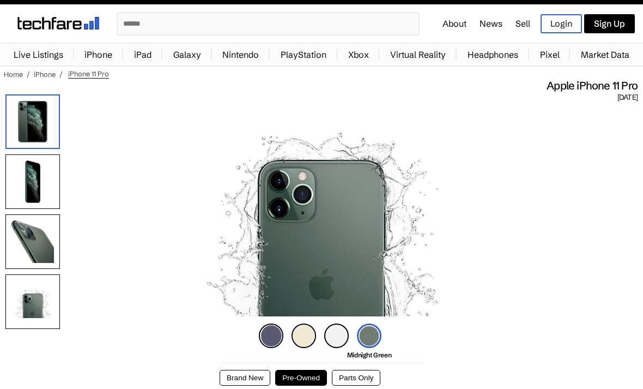
click at [32, 118] on img at bounding box center [32, 121] width 55 height 55
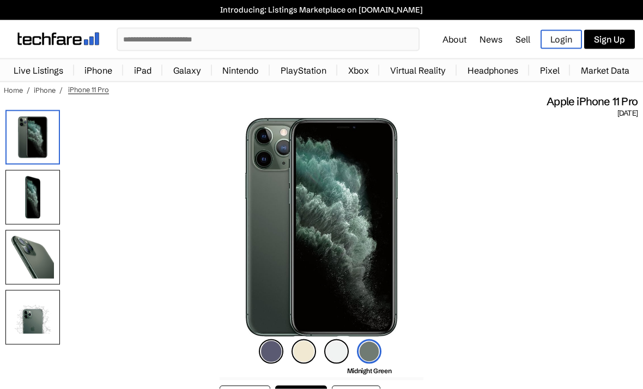
scroll to position [0, 0]
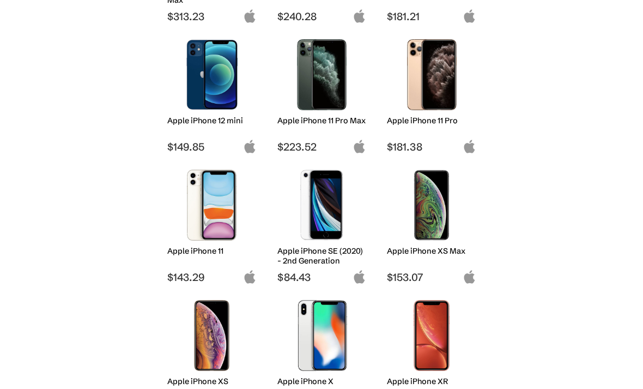
scroll to position [525, 0]
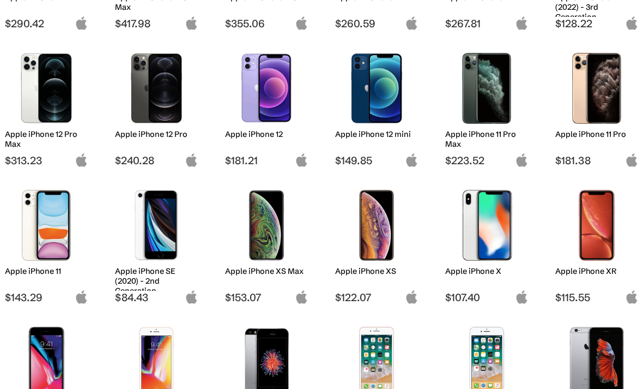
click at [481, 141] on h2 "Apple iPhone 11 Pro Max" at bounding box center [486, 139] width 83 height 20
click at [485, 118] on img at bounding box center [487, 88] width 67 height 71
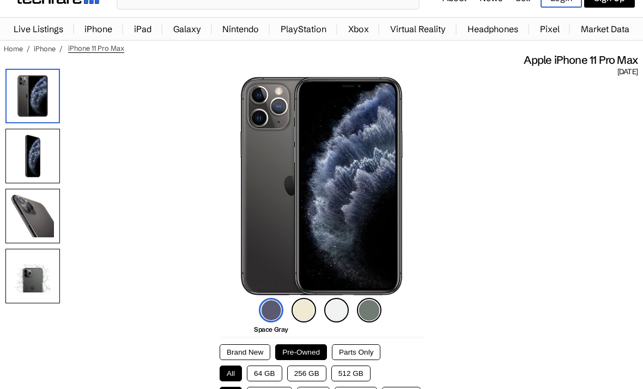
click at [275, 316] on img at bounding box center [271, 310] width 25 height 25
click at [305, 311] on img at bounding box center [304, 310] width 25 height 25
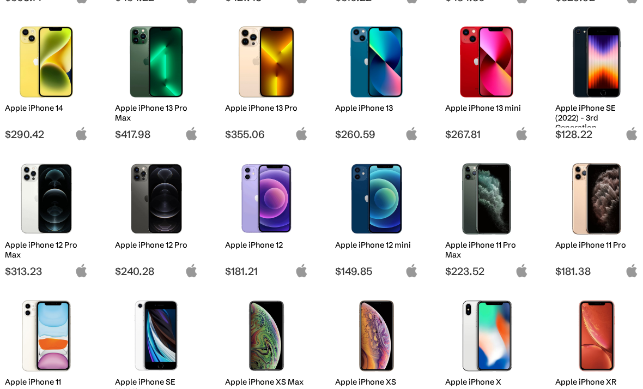
scroll to position [406, 0]
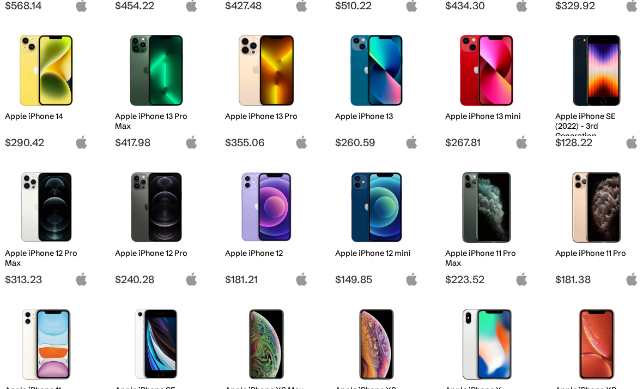
click at [388, 210] on img at bounding box center [377, 207] width 67 height 71
click at [379, 229] on img at bounding box center [377, 207] width 67 height 71
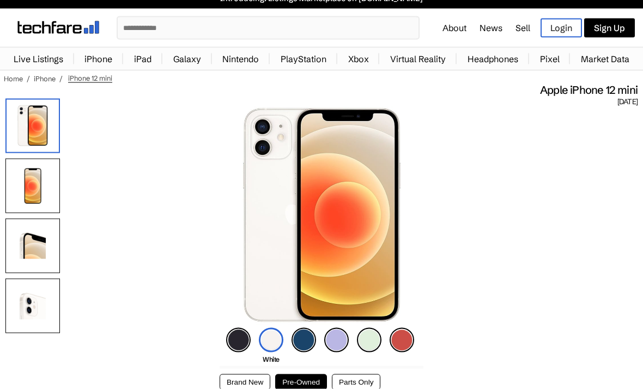
scroll to position [13, 0]
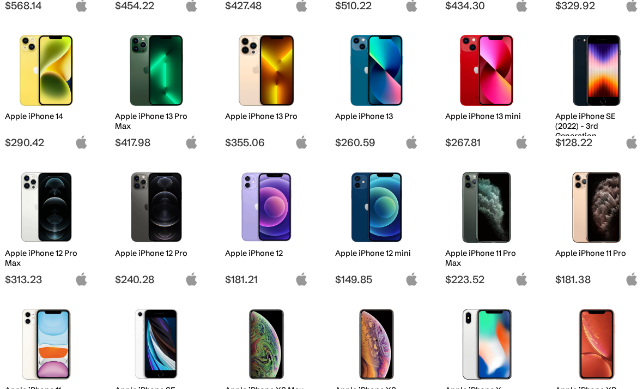
click at [383, 227] on img at bounding box center [377, 207] width 67 height 71
click at [257, 215] on img at bounding box center [266, 207] width 67 height 71
click at [270, 211] on img at bounding box center [266, 207] width 67 height 71
click at [259, 217] on img at bounding box center [266, 207] width 67 height 71
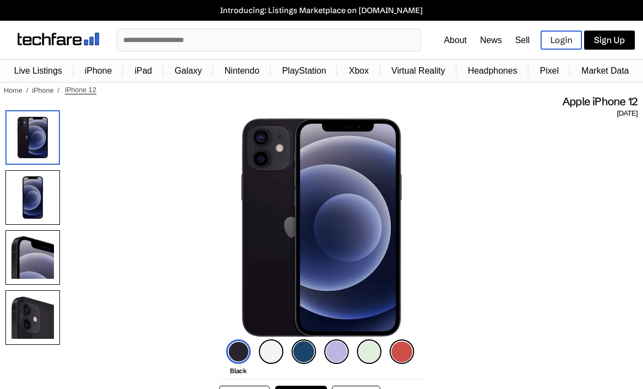
click at [294, 348] on img at bounding box center [304, 351] width 25 height 25
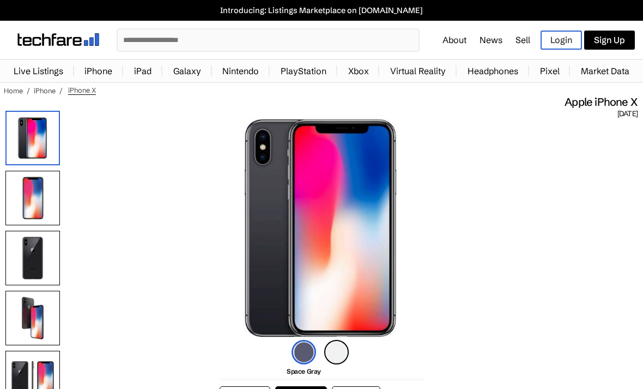
click at [49, 94] on link "iPhone" at bounding box center [45, 90] width 22 height 9
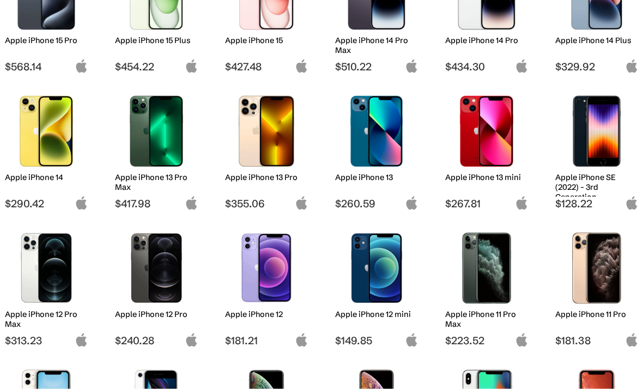
scroll to position [346, 0]
click at [185, 273] on img at bounding box center [156, 267] width 67 height 71
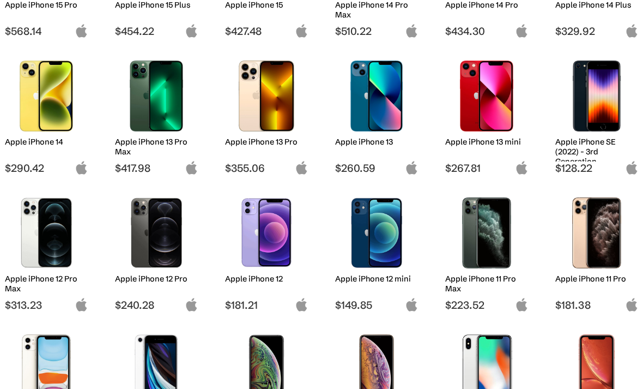
click at [63, 240] on img at bounding box center [46, 232] width 67 height 71
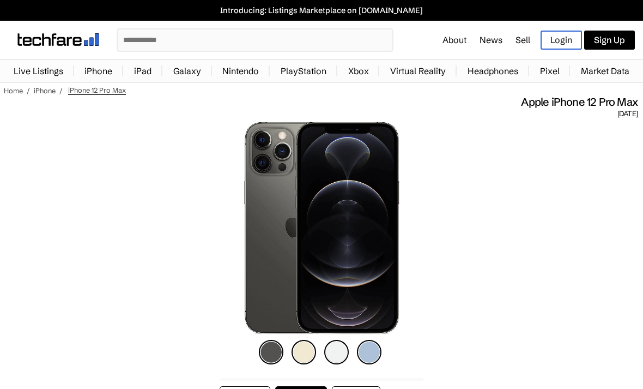
click at [336, 352] on img at bounding box center [336, 352] width 25 height 25
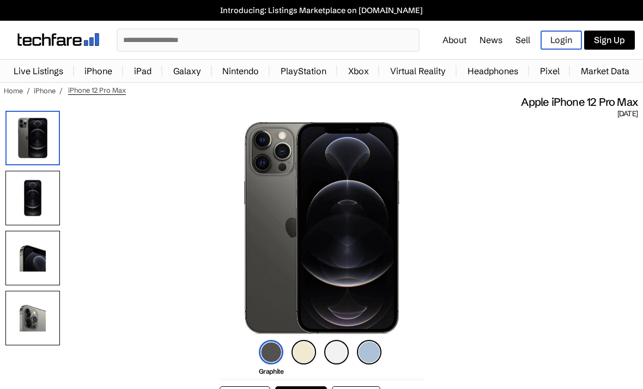
click at [333, 356] on img at bounding box center [336, 352] width 25 height 25
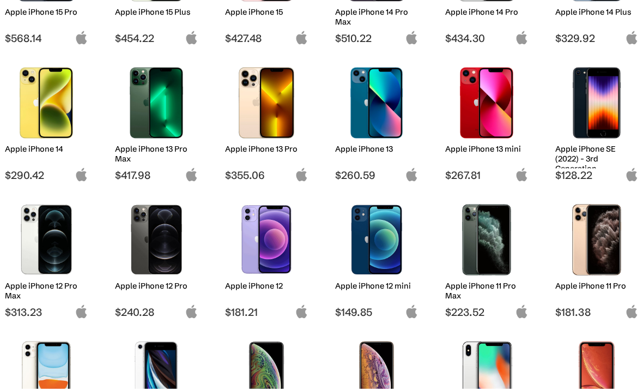
scroll to position [354, 0]
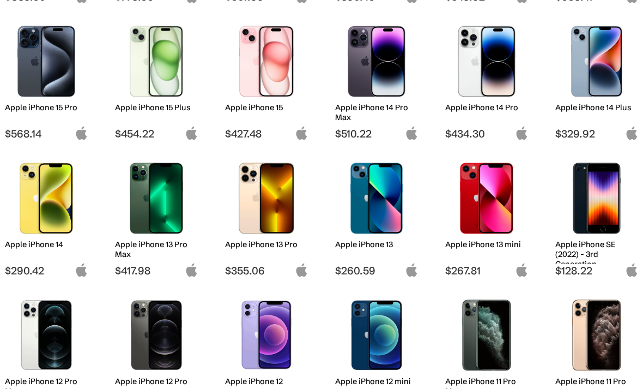
scroll to position [278, 0]
click at [493, 219] on img at bounding box center [487, 198] width 67 height 71
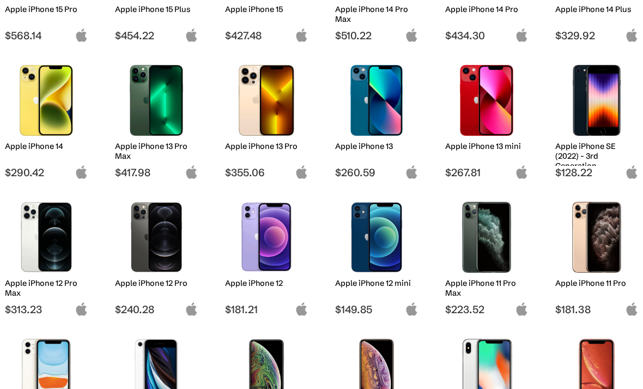
click at [381, 116] on img at bounding box center [377, 100] width 67 height 71
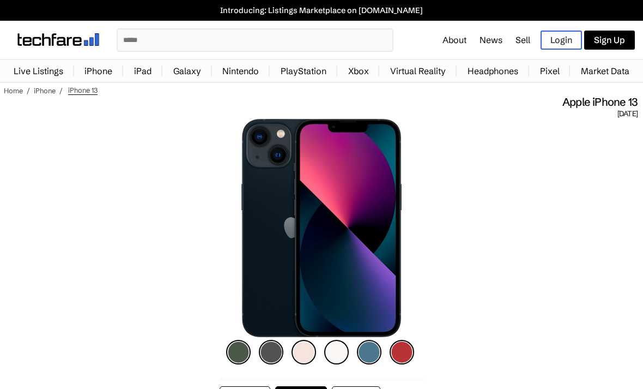
click at [360, 352] on img at bounding box center [369, 352] width 25 height 25
click at [365, 354] on img at bounding box center [369, 352] width 25 height 25
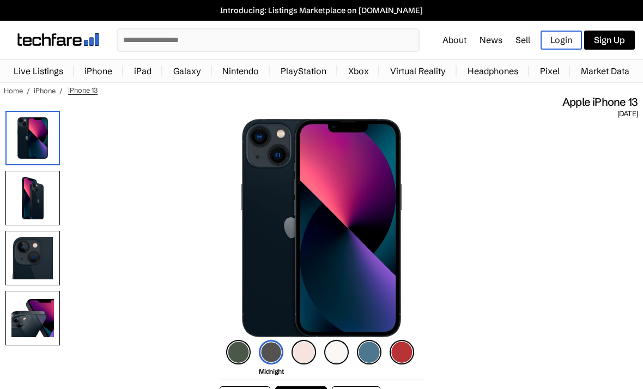
click at [371, 353] on img at bounding box center [369, 352] width 25 height 25
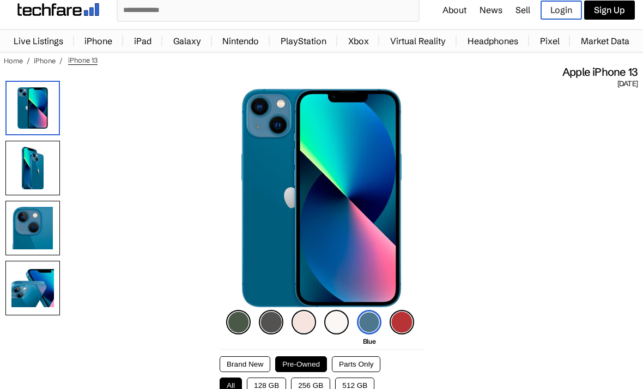
scroll to position [31, 0]
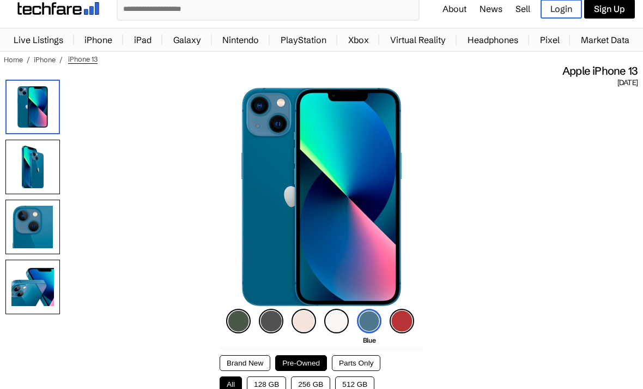
click at [32, 107] on img at bounding box center [32, 107] width 55 height 55
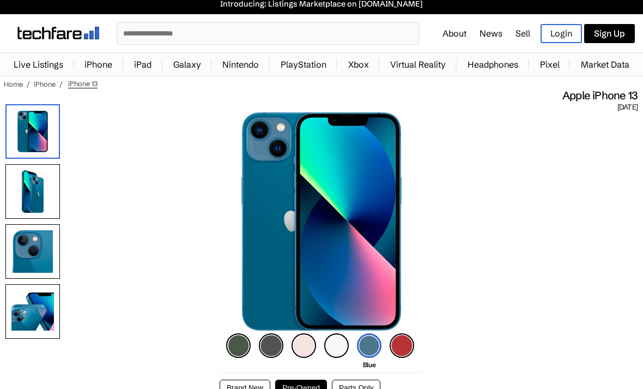
scroll to position [0, 0]
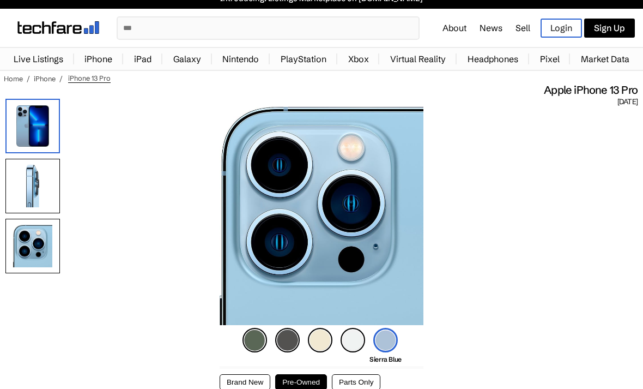
scroll to position [14, 0]
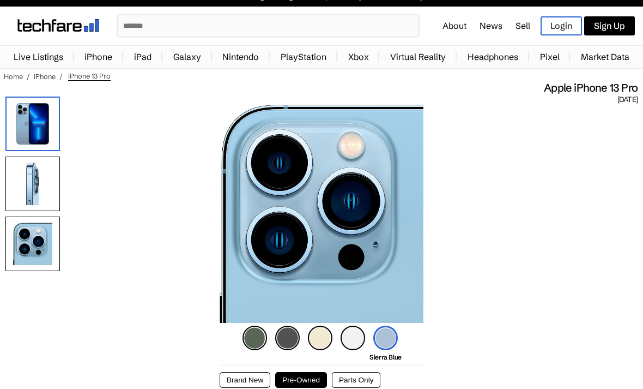
click at [42, 135] on img at bounding box center [32, 124] width 55 height 55
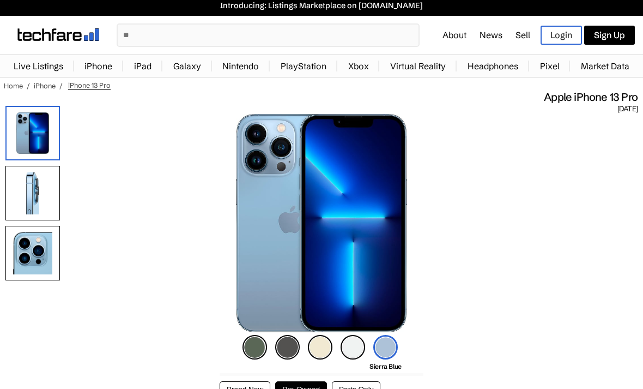
scroll to position [0, 0]
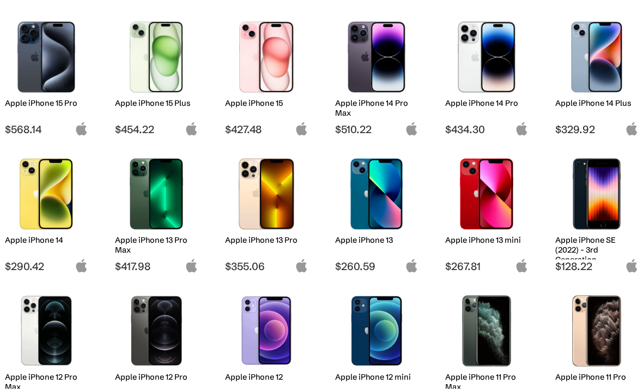
scroll to position [283, 0]
click at [61, 204] on img at bounding box center [46, 193] width 67 height 71
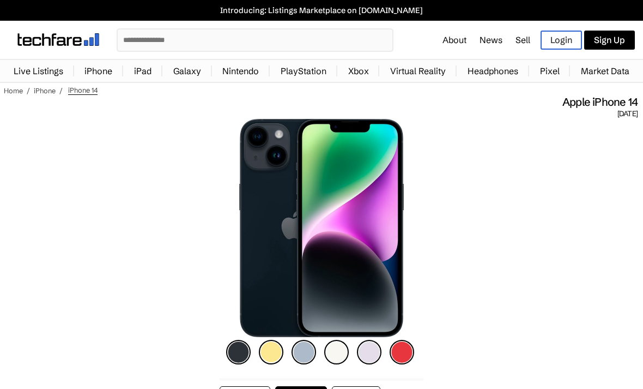
click at [269, 362] on img at bounding box center [271, 352] width 25 height 25
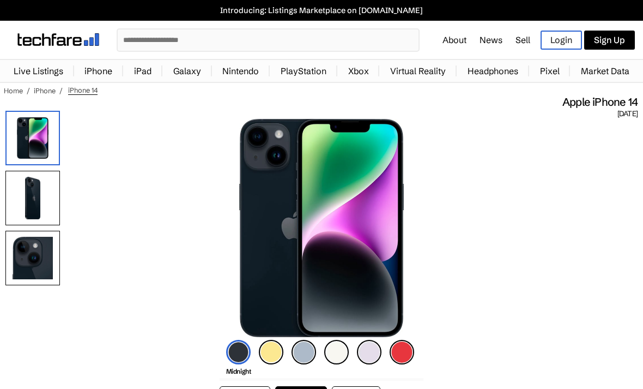
click at [275, 353] on img at bounding box center [271, 352] width 25 height 25
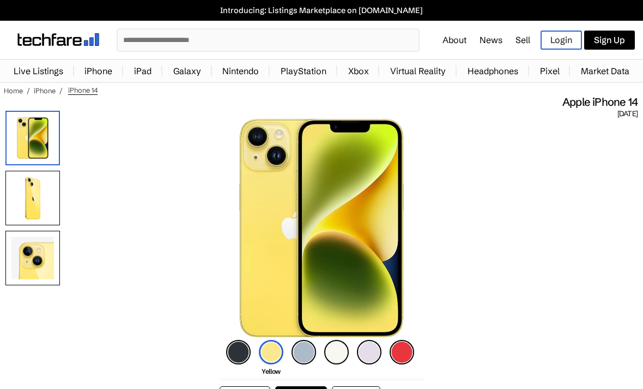
scroll to position [1, 0]
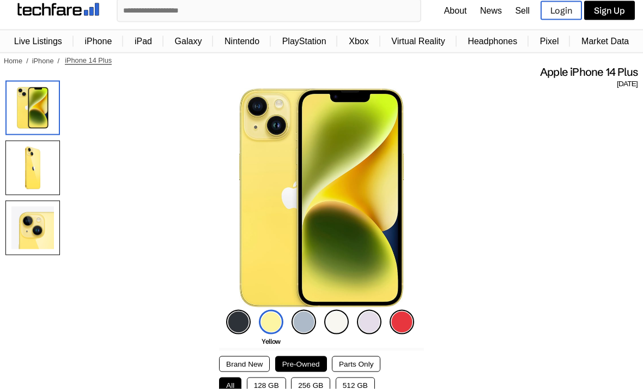
scroll to position [30, 0]
click at [377, 316] on img at bounding box center [369, 321] width 25 height 25
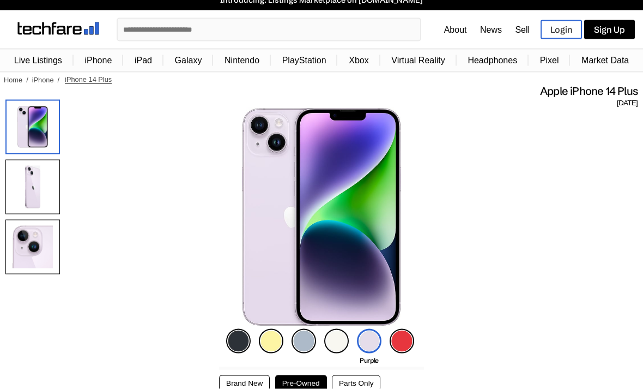
scroll to position [0, 0]
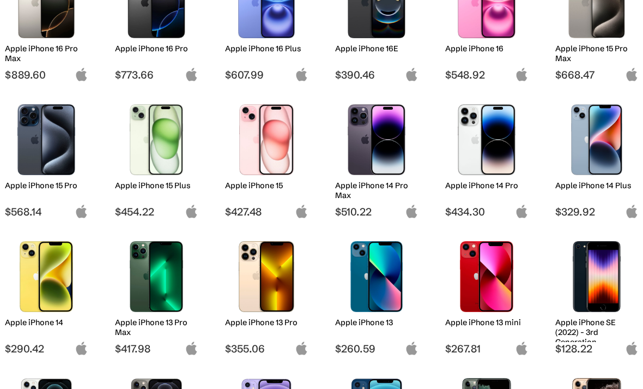
click at [490, 170] on img at bounding box center [487, 139] width 67 height 71
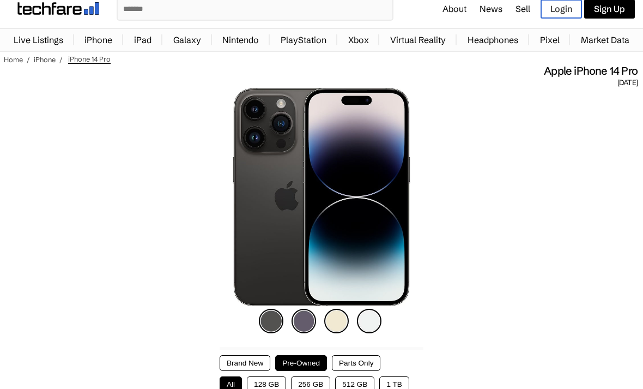
scroll to position [53, 0]
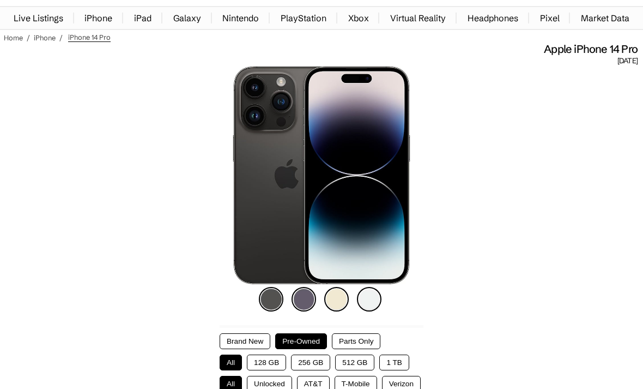
click at [372, 308] on img at bounding box center [369, 299] width 25 height 25
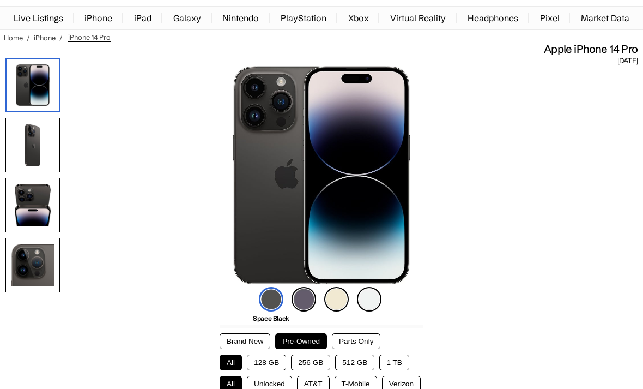
click at [370, 301] on img at bounding box center [369, 299] width 25 height 25
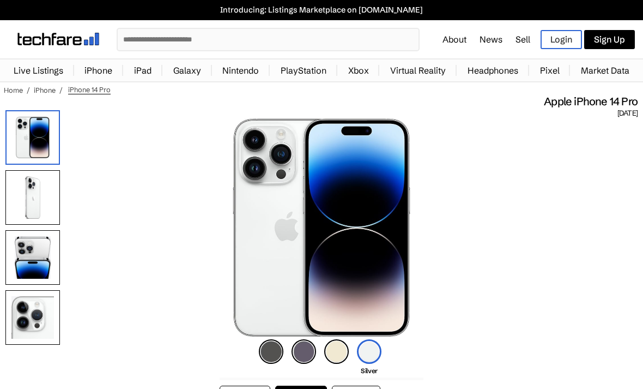
scroll to position [0, 0]
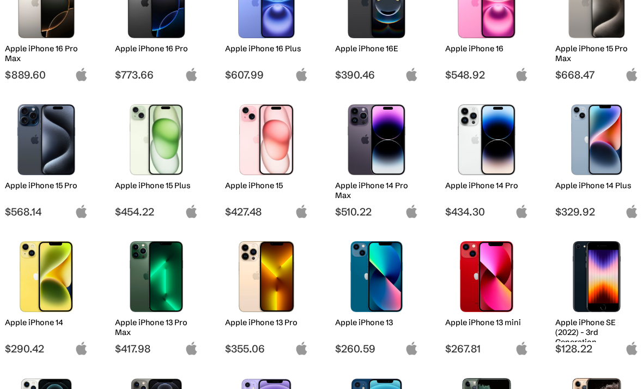
click at [387, 157] on img at bounding box center [377, 139] width 67 height 71
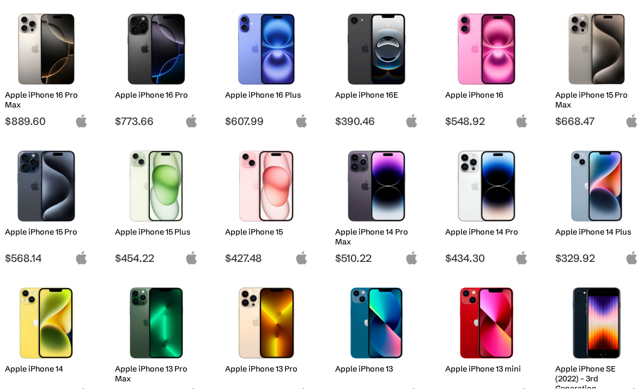
click at [190, 189] on img at bounding box center [156, 185] width 67 height 71
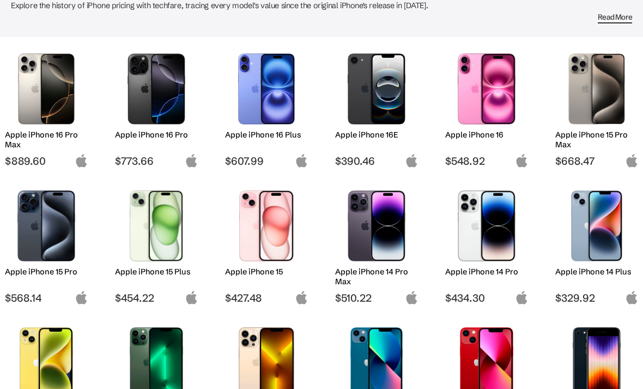
scroll to position [86, 0]
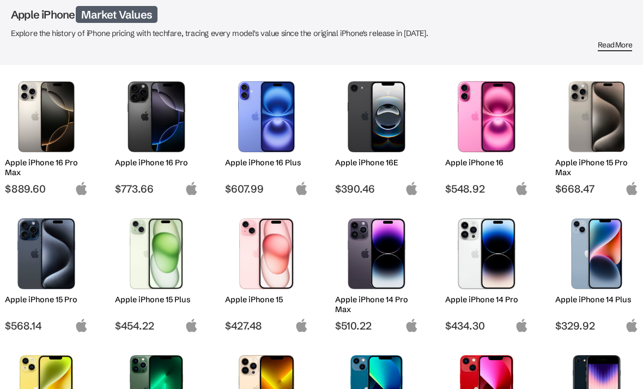
click at [63, 255] on img at bounding box center [46, 253] width 67 height 71
click at [68, 246] on img at bounding box center [46, 253] width 67 height 71
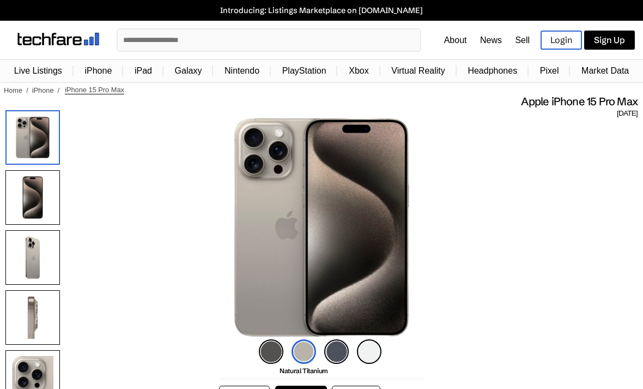
click at [339, 350] on img at bounding box center [336, 351] width 25 height 25
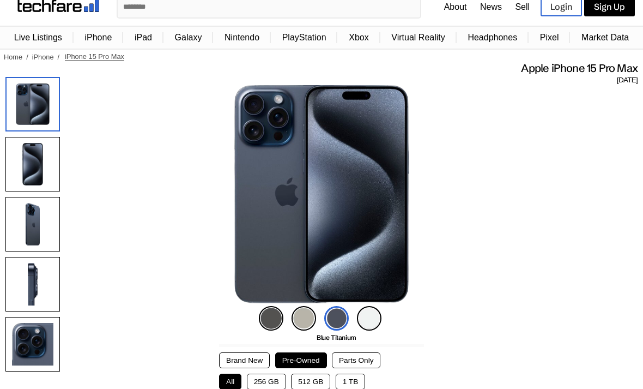
scroll to position [34, 0]
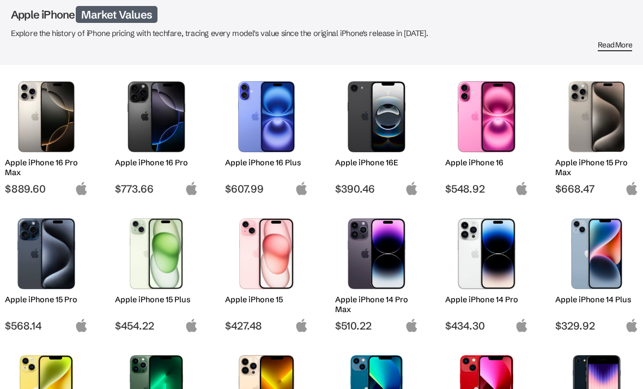
click at [484, 162] on h2 "Apple iPhone 16" at bounding box center [486, 163] width 83 height 10
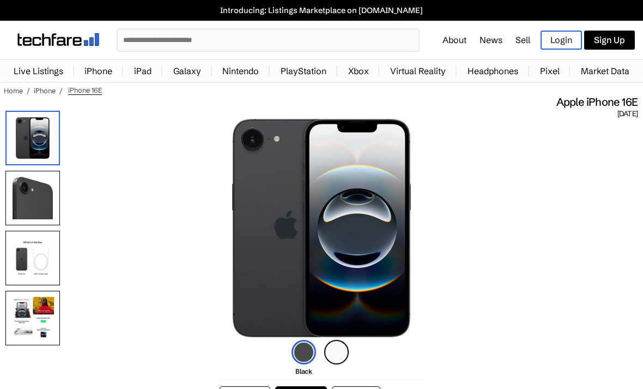
click at [37, 250] on img at bounding box center [32, 258] width 55 height 55
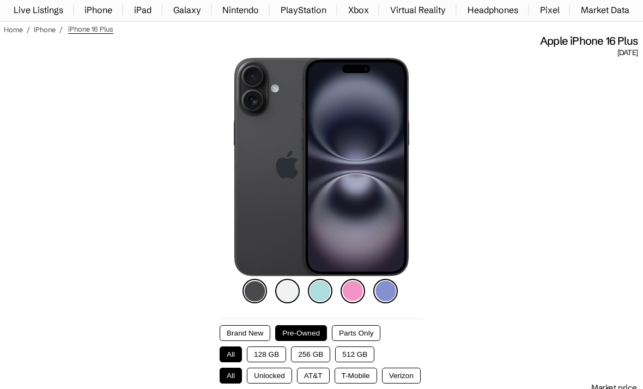
scroll to position [61, 0]
click at [348, 299] on img at bounding box center [353, 291] width 25 height 25
click at [360, 291] on img at bounding box center [353, 291] width 25 height 25
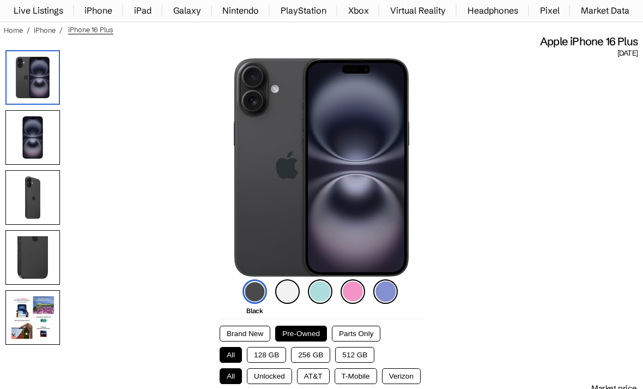
click at [355, 292] on img at bounding box center [353, 291] width 25 height 25
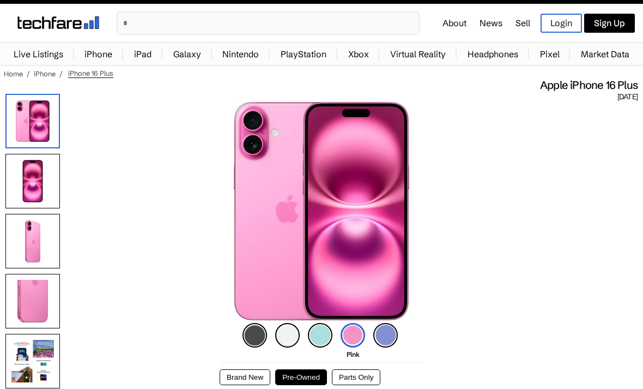
scroll to position [0, 0]
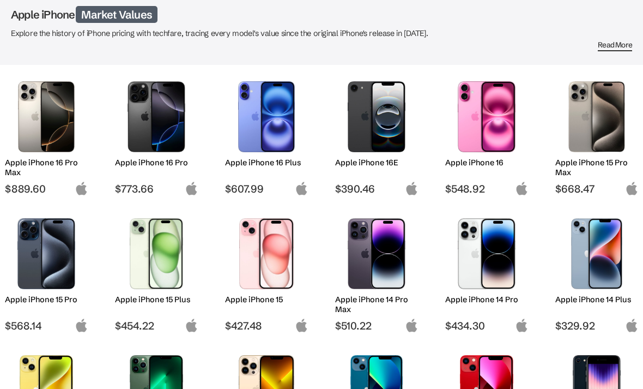
click at [164, 160] on h2 "Apple iPhone 16 Pro" at bounding box center [156, 163] width 83 height 10
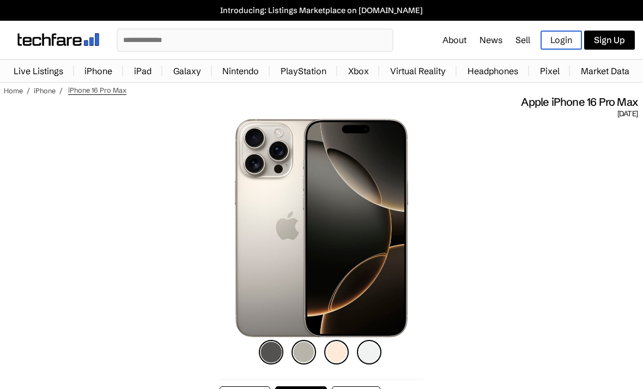
click at [336, 353] on img at bounding box center [336, 352] width 25 height 25
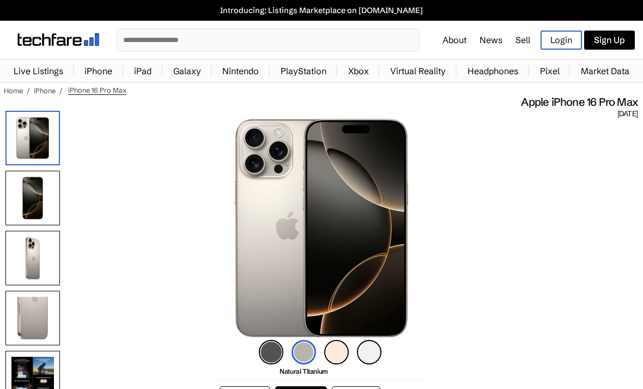
click at [275, 350] on img at bounding box center [271, 352] width 25 height 25
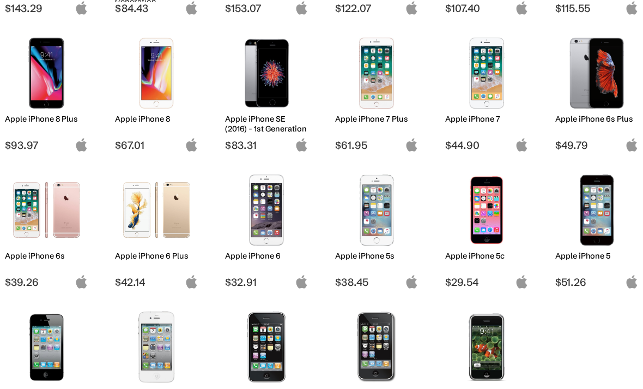
scroll to position [814, 0]
click at [597, 90] on img at bounding box center [597, 73] width 67 height 71
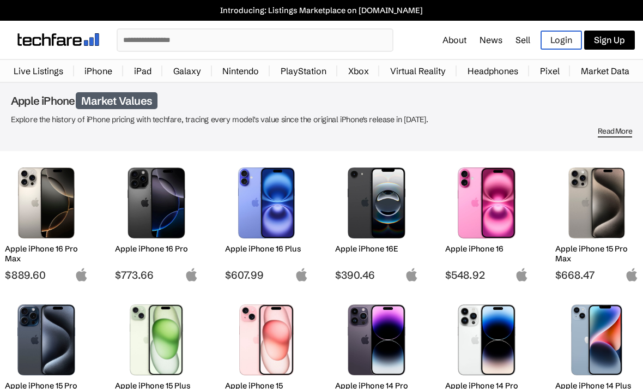
click at [268, 45] on input "text" at bounding box center [255, 39] width 275 height 21
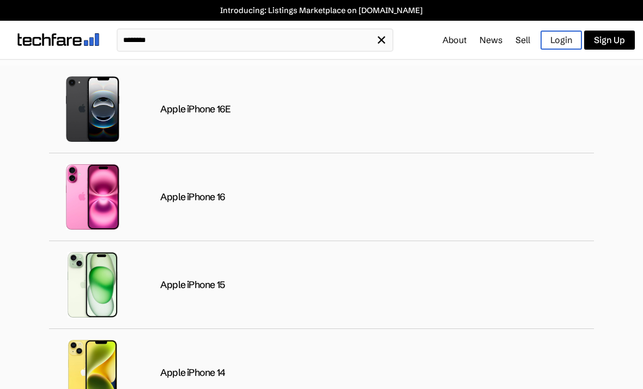
type input "*********"
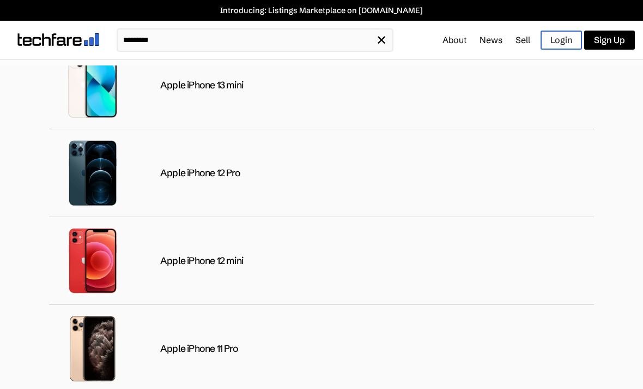
click at [126, 45] on input "*********" at bounding box center [247, 39] width 258 height 21
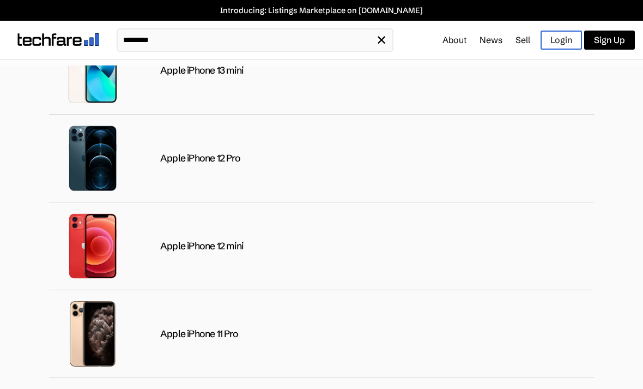
scroll to position [1444, 0]
